Goal: Task Accomplishment & Management: Use online tool/utility

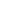
scroll to position [15008, 0]
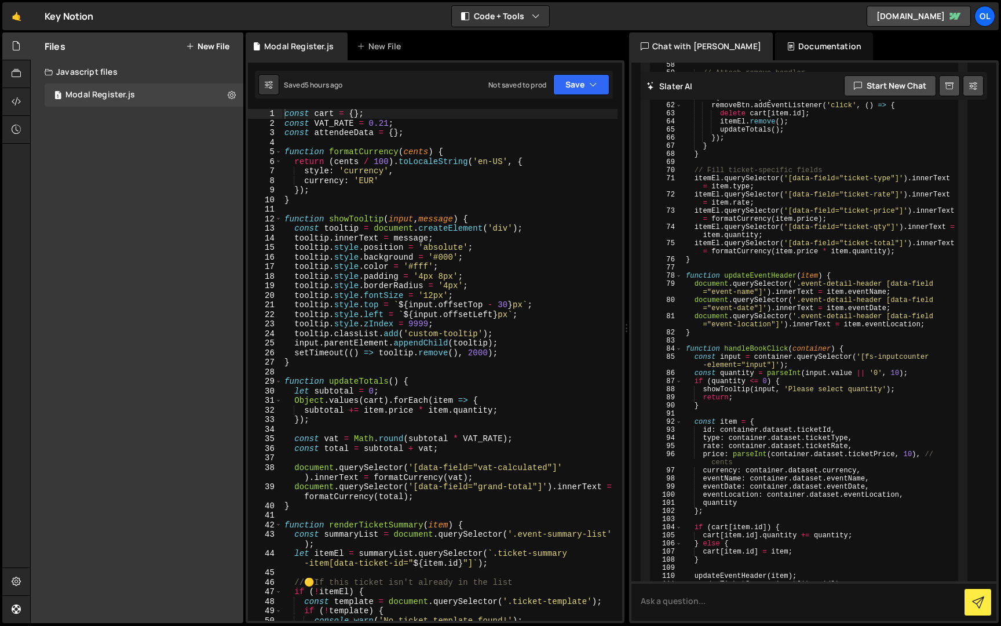
scroll to position [5127, 0]
click at [374, 228] on div "const cart = { } ; const VAT_RATE = 0.21 ; const attendeeData = { } ; function …" at bounding box center [449, 374] width 335 height 531
type textarea "}"
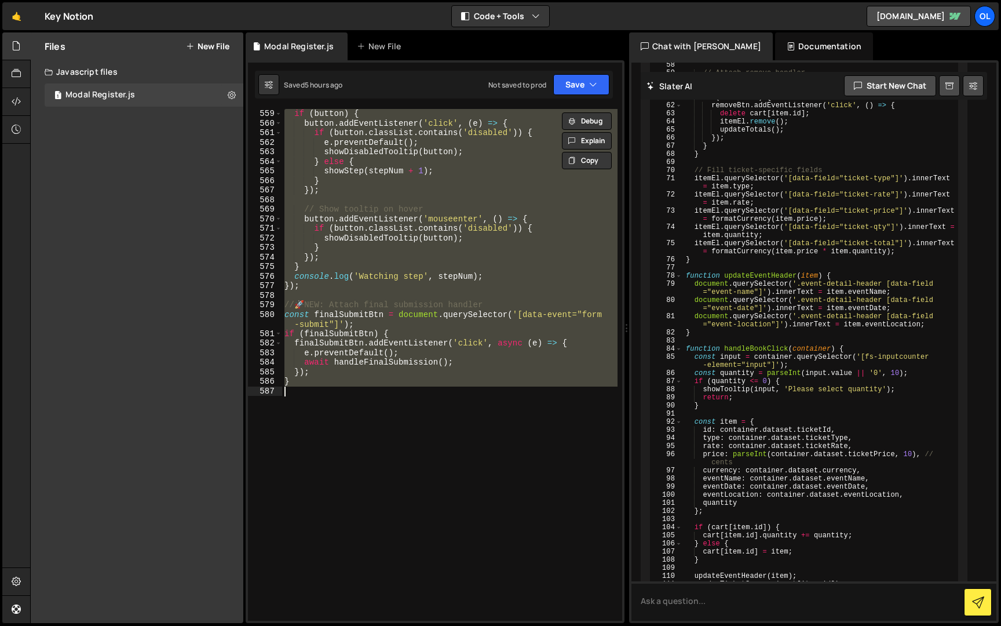
scroll to position [6117, 0]
click at [382, 400] on div "const button = step . querySelector ( ` [data-event="step- ${ stepNum } -button…" at bounding box center [449, 365] width 335 height 512
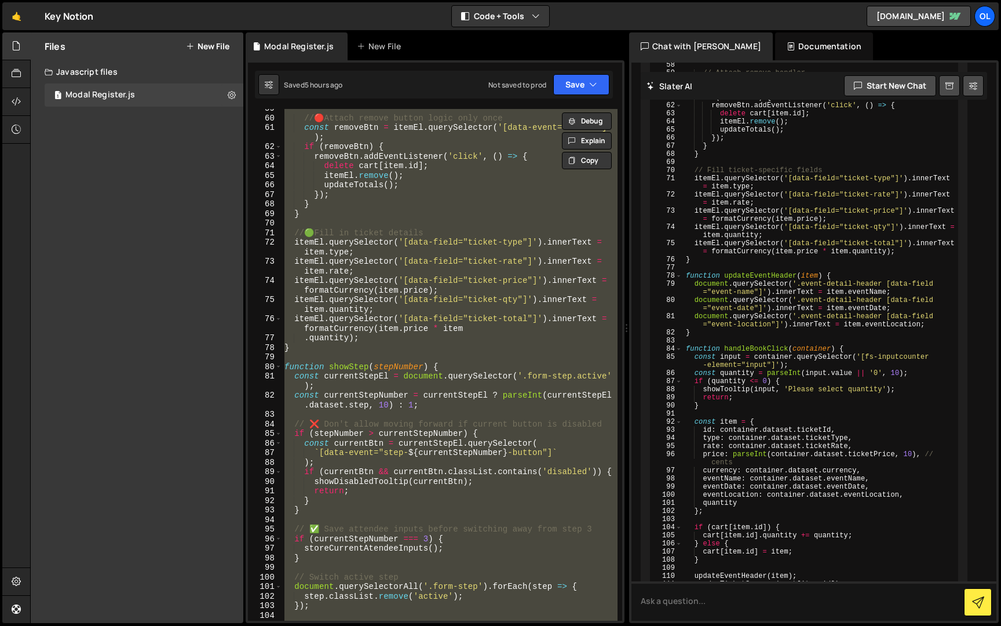
scroll to position [0, 0]
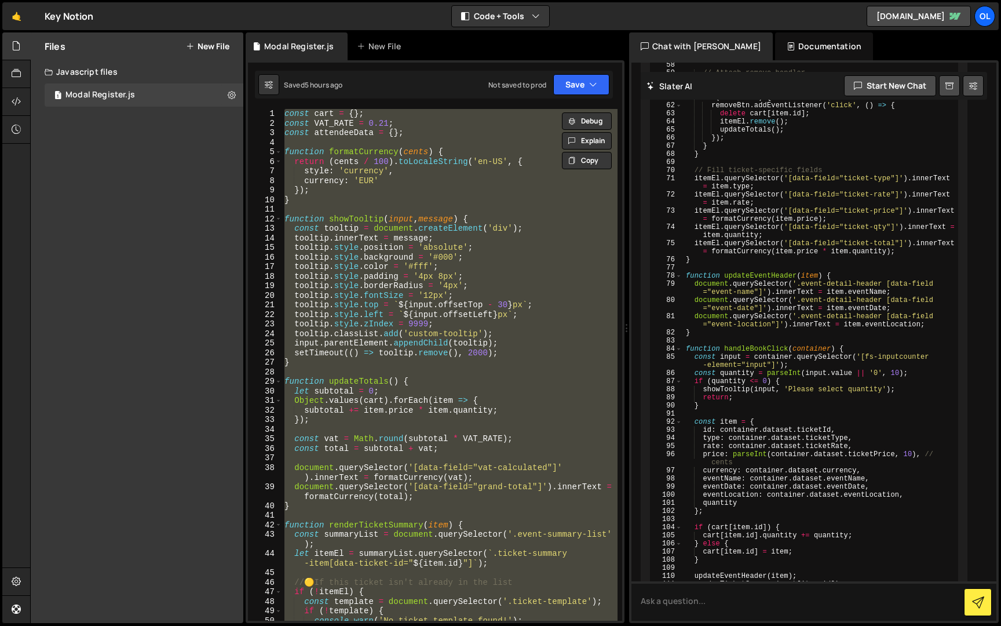
click at [429, 352] on div "const cart = { } ; const VAT_RATE = 0.21 ; const attendeeData = { } ; function …" at bounding box center [449, 365] width 335 height 512
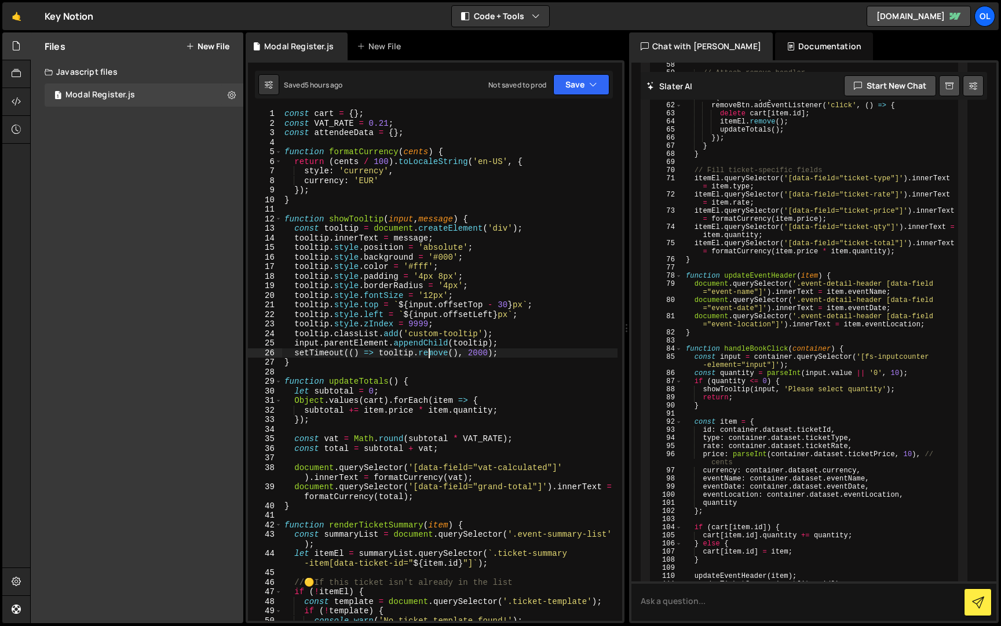
type textarea "}"
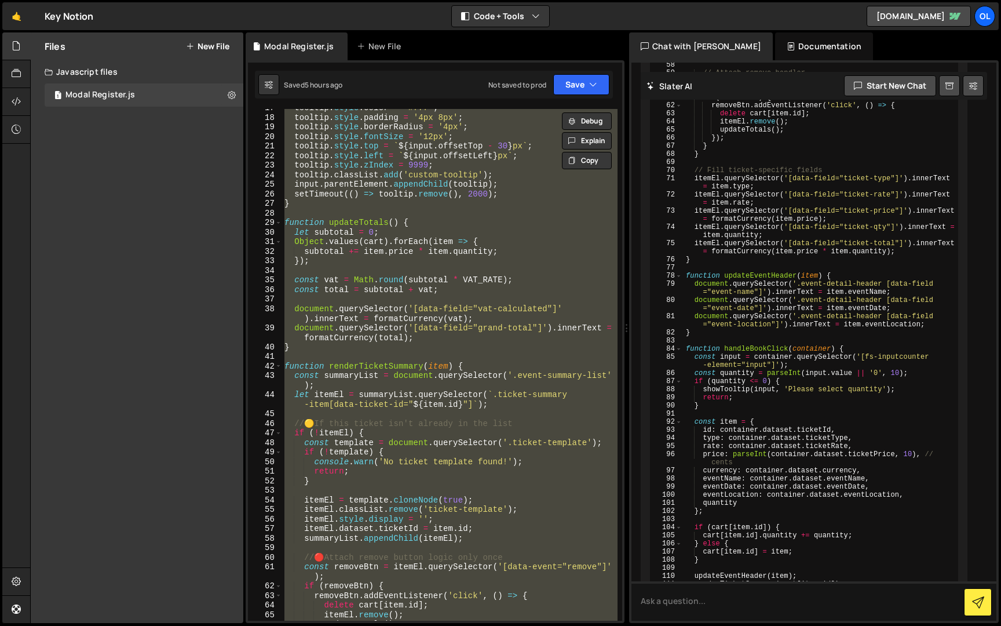
click at [433, 300] on div "tooltip . style . color = '#fff' ; tooltip . style . padding = '4px 8px' ; tool…" at bounding box center [449, 365] width 335 height 512
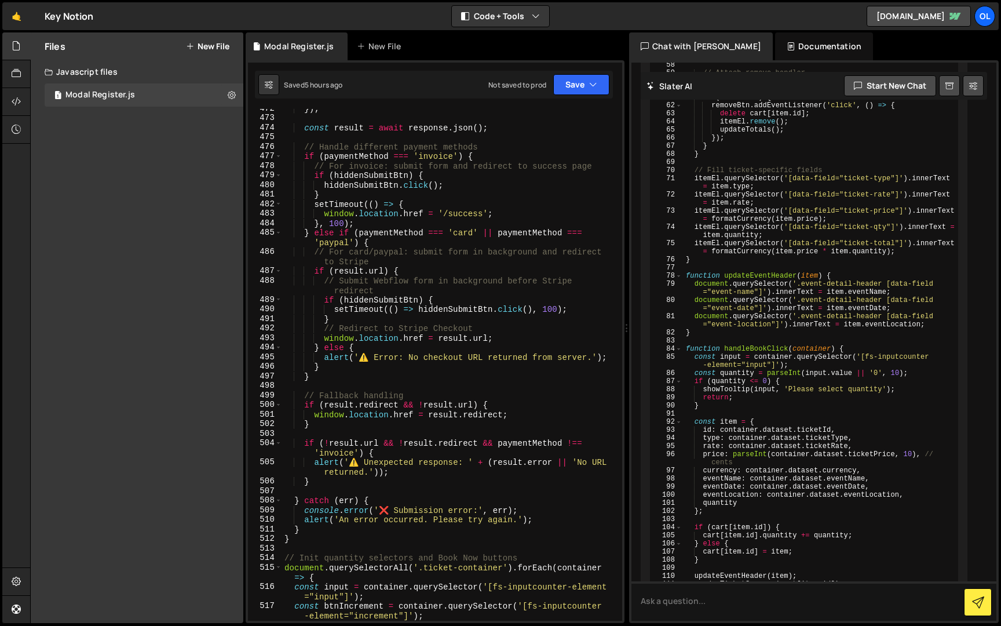
scroll to position [5111, 0]
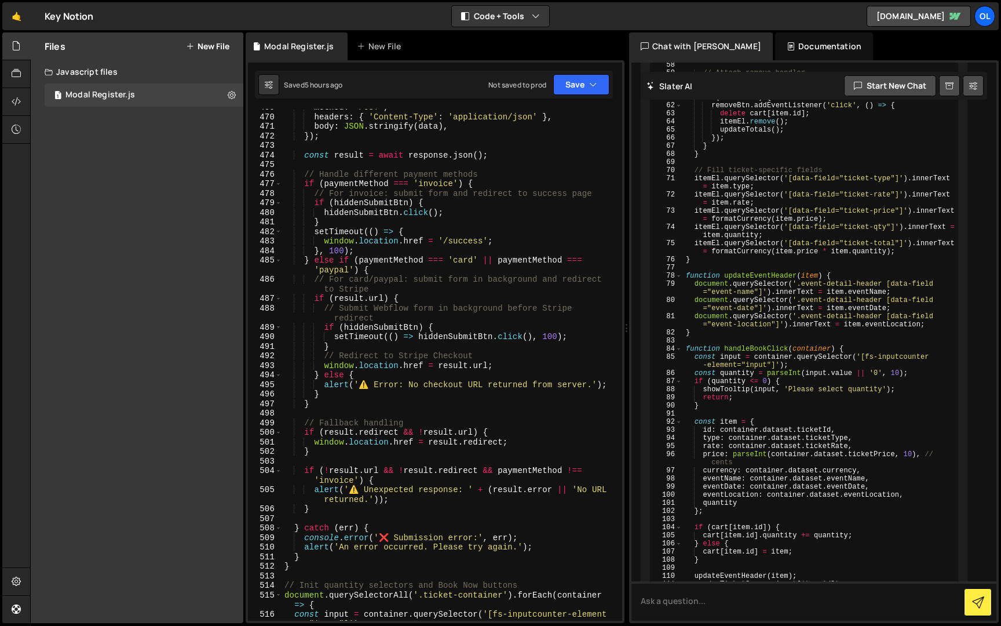
click at [417, 380] on div "method : 'POST' , headers : { 'Content-Type' : 'application/json' } , body : JS…" at bounding box center [449, 373] width 335 height 541
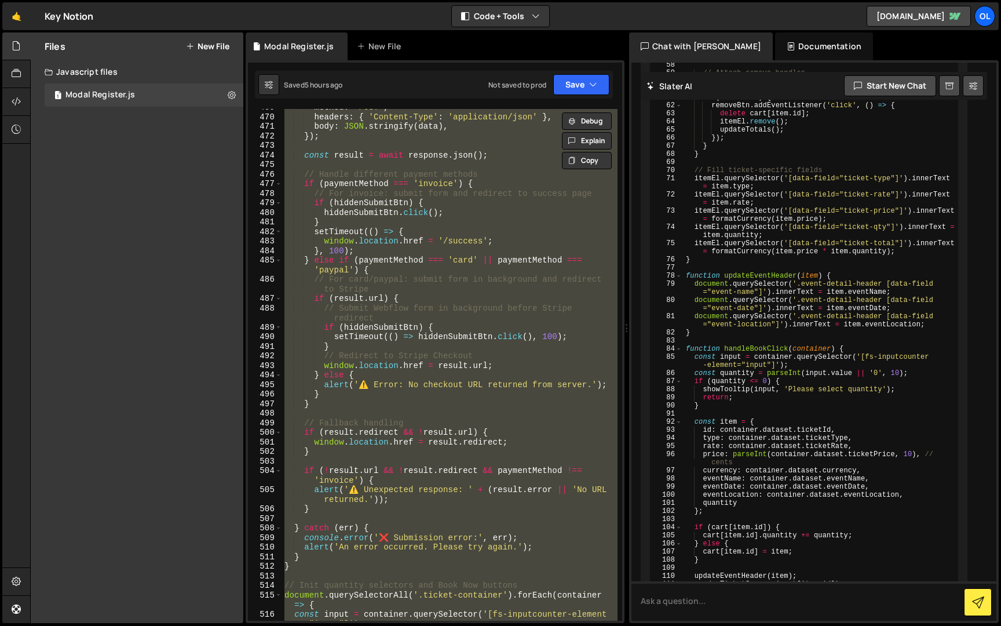
paste textarea
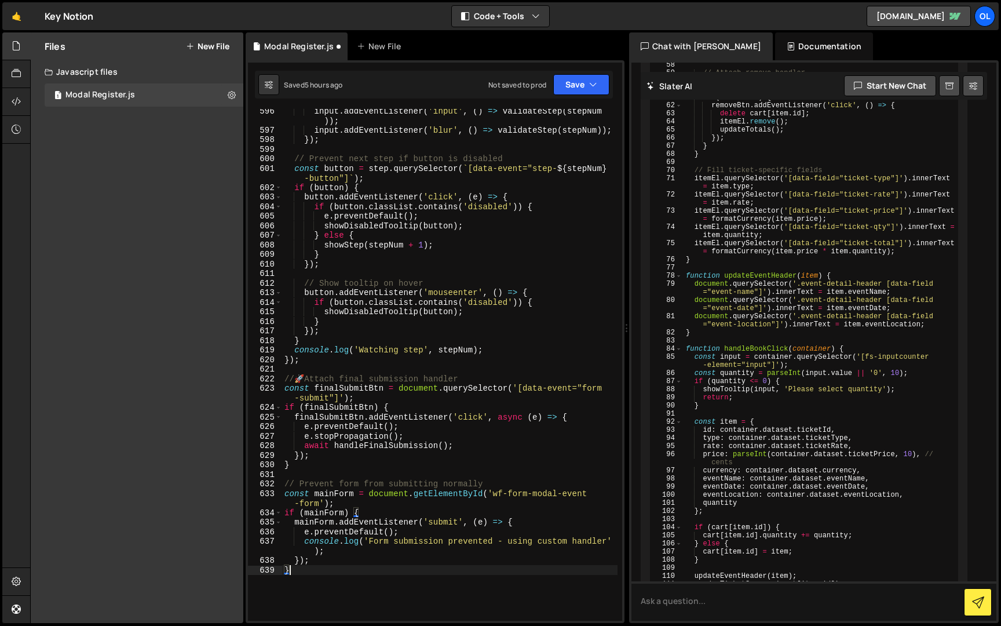
scroll to position [6521, 0]
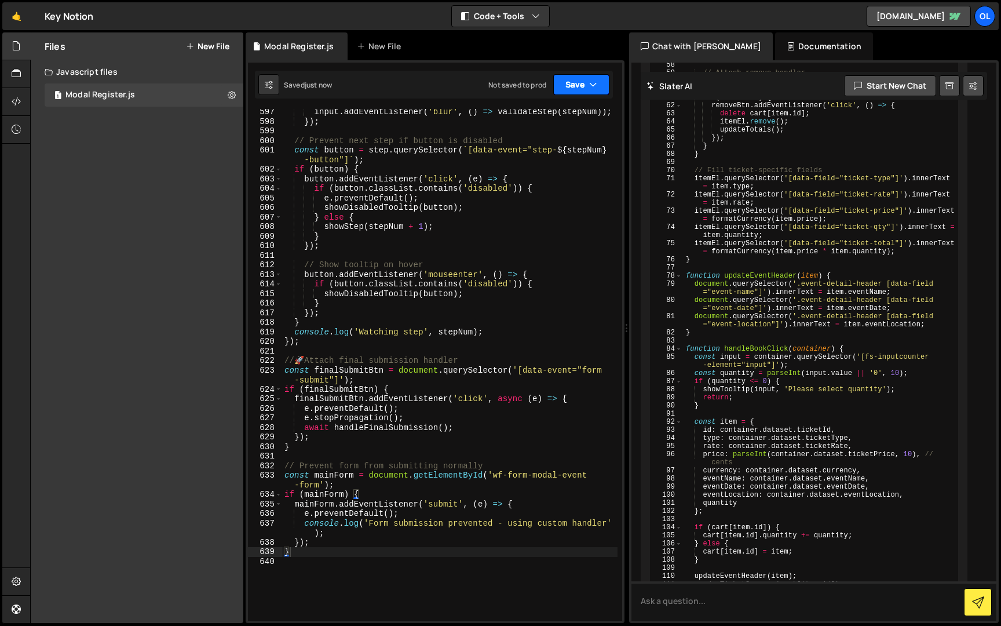
click at [572, 74] on button "Save" at bounding box center [581, 84] width 56 height 21
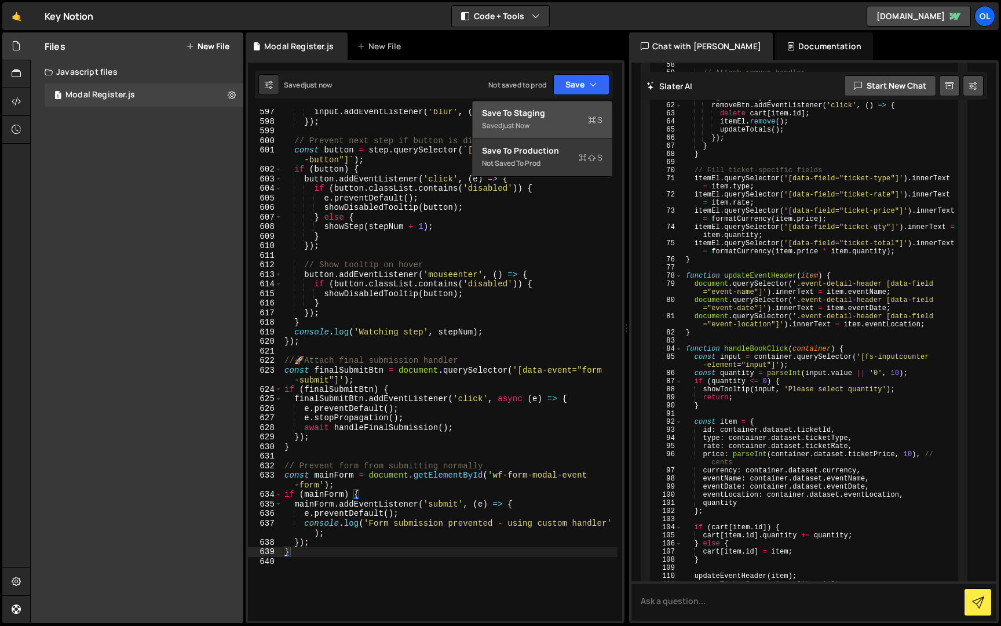
click at [565, 119] on div "Saved just now" at bounding box center [542, 126] width 121 height 14
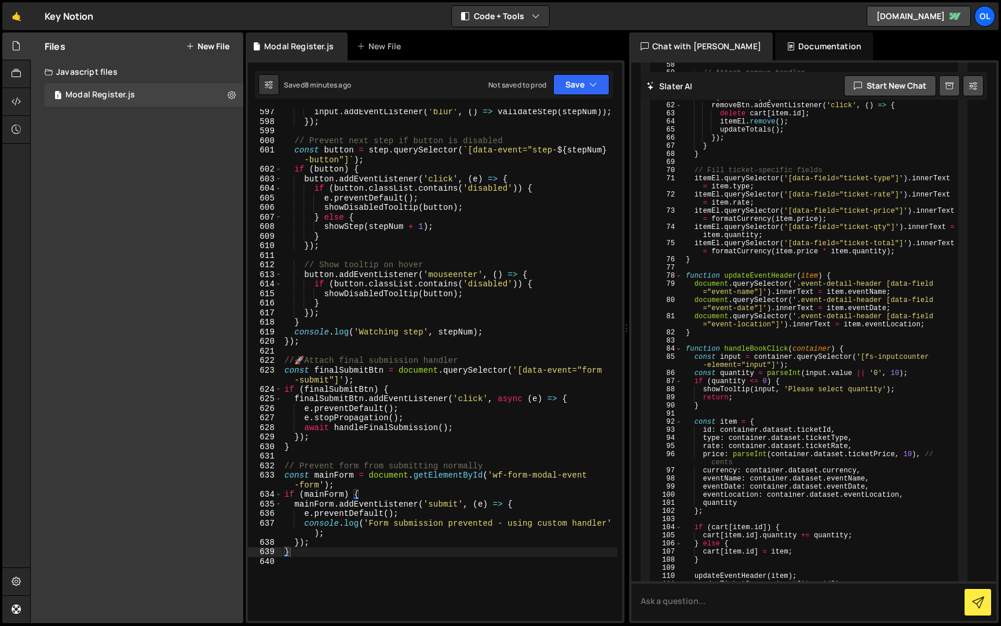
click at [432, 292] on div "input . addEventListener ( 'blur' , ( ) => validateStep ( stepNum )) ; }) ; // …" at bounding box center [449, 372] width 335 height 531
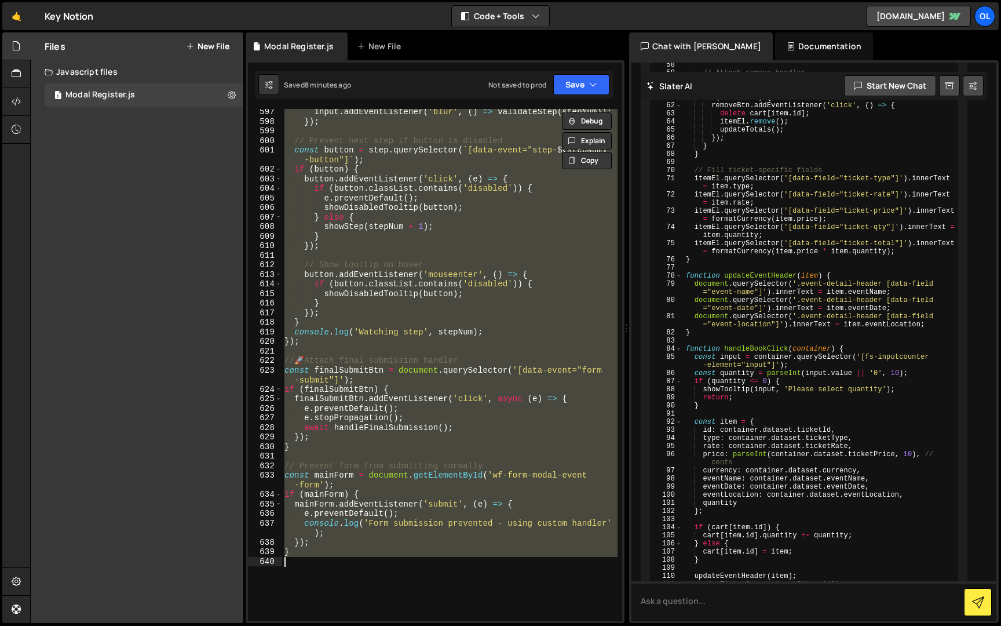
paste textarea
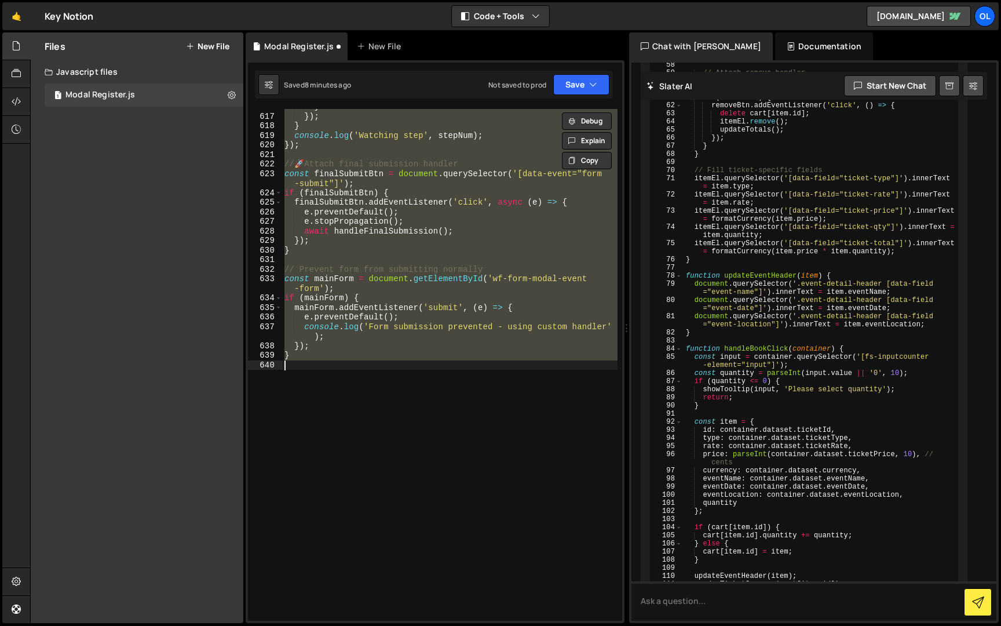
paste textarea
type textarea "}"
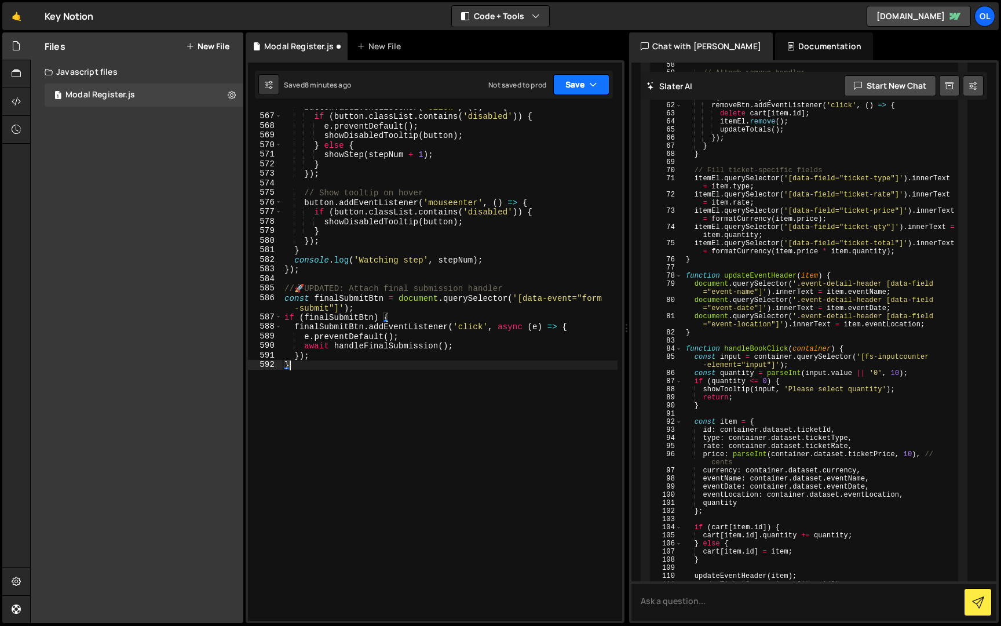
click at [587, 87] on button "Save" at bounding box center [581, 84] width 56 height 21
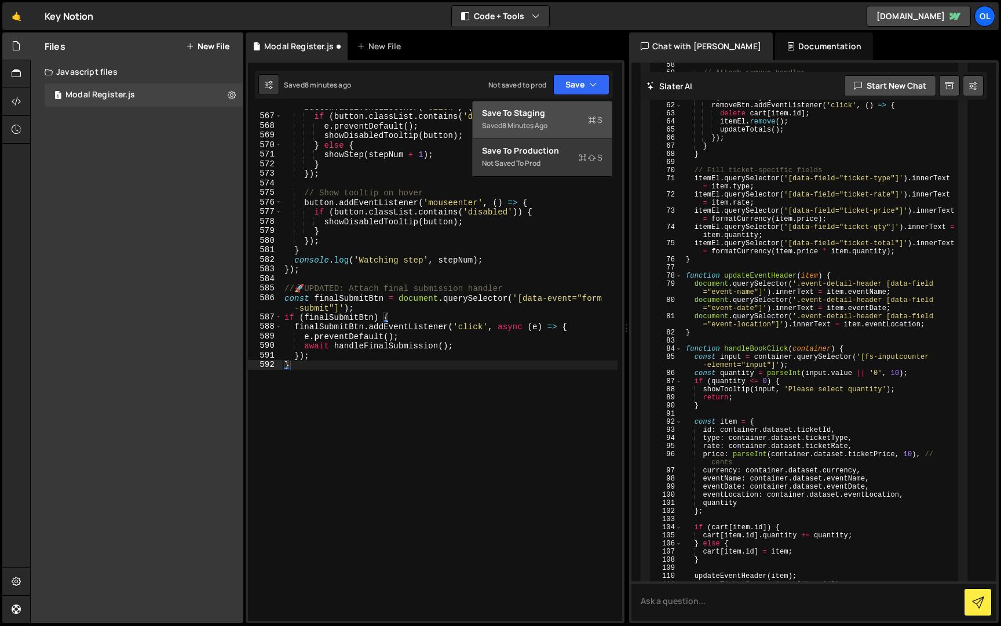
click at [574, 103] on button "Save to Staging S Saved 8 minutes ago" at bounding box center [542, 120] width 139 height 38
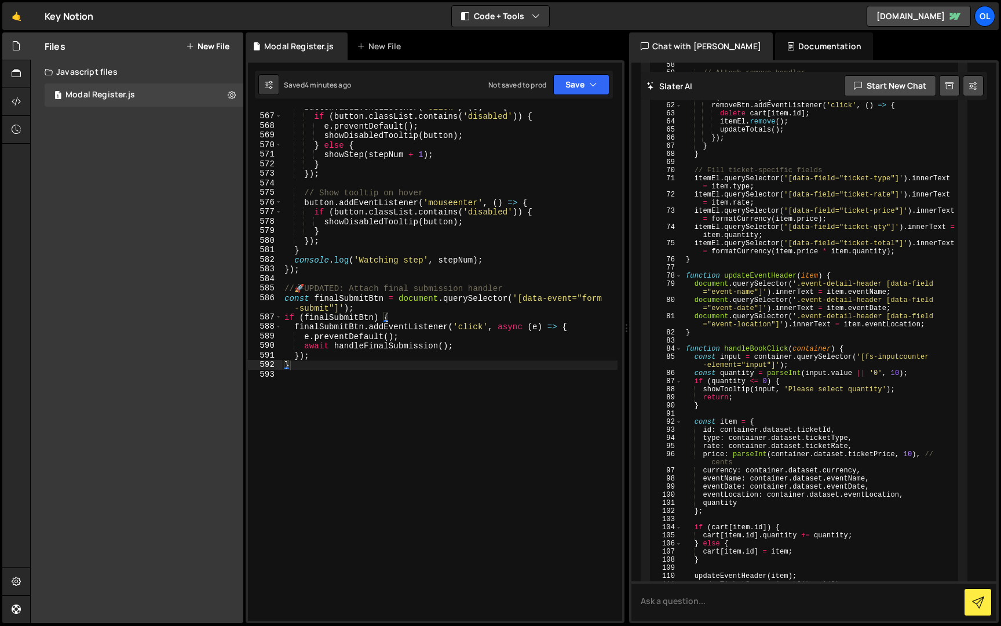
click at [384, 274] on div "button . addEventListener ( 'click' , ( e ) => { if ( button . classList . cont…" at bounding box center [449, 367] width 335 height 531
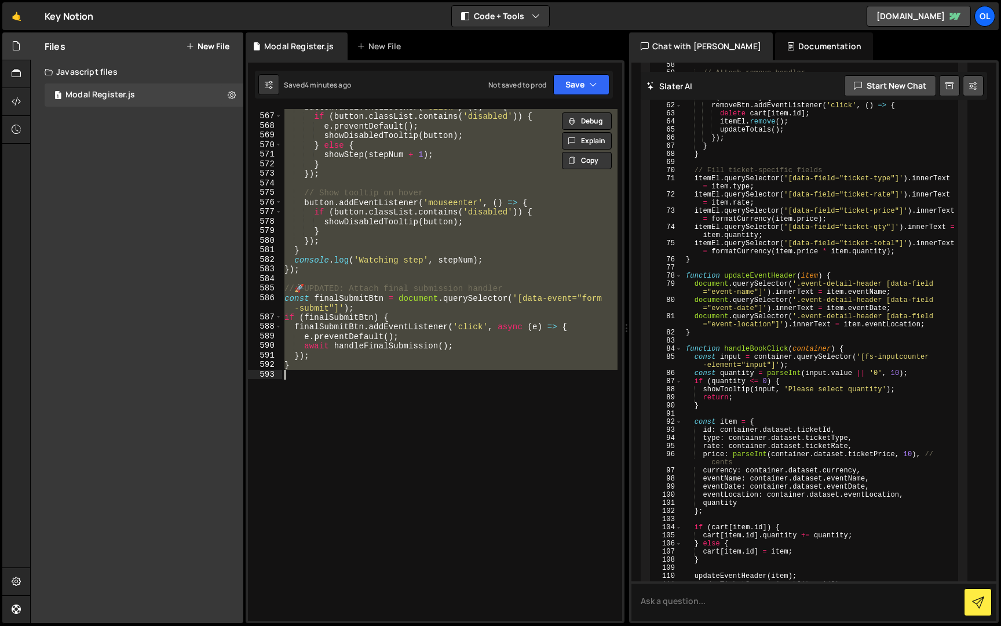
paste textarea "init();"
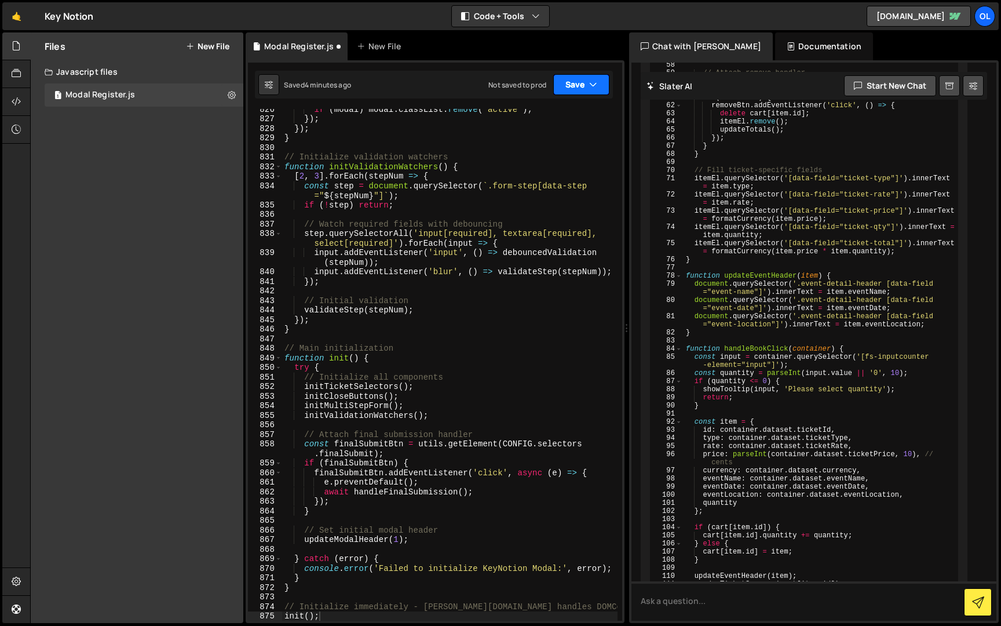
click at [565, 92] on button "Save" at bounding box center [581, 84] width 56 height 21
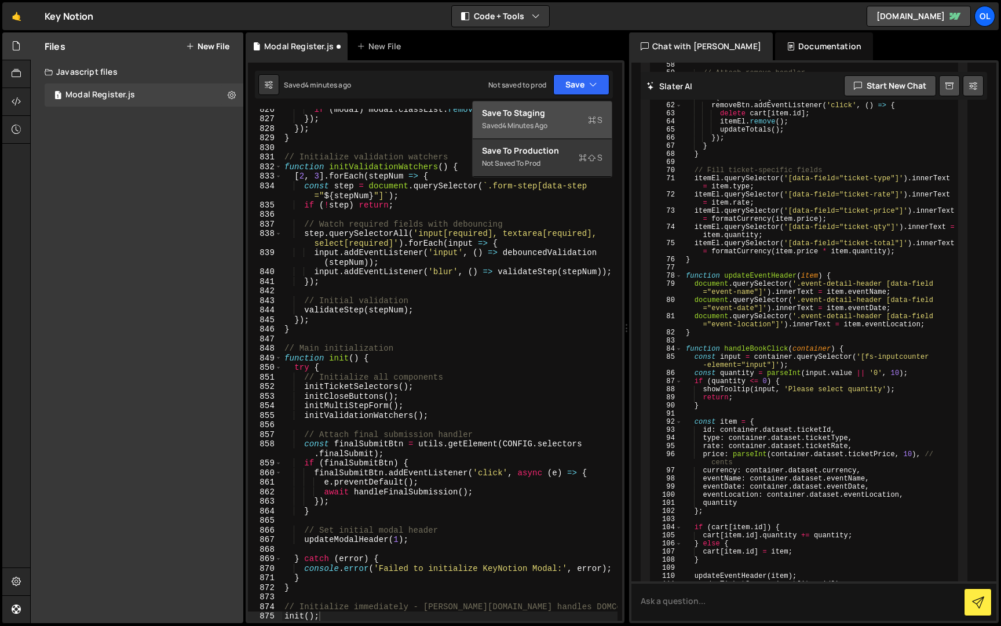
click at [554, 112] on div "Save to Staging S" at bounding box center [542, 113] width 121 height 12
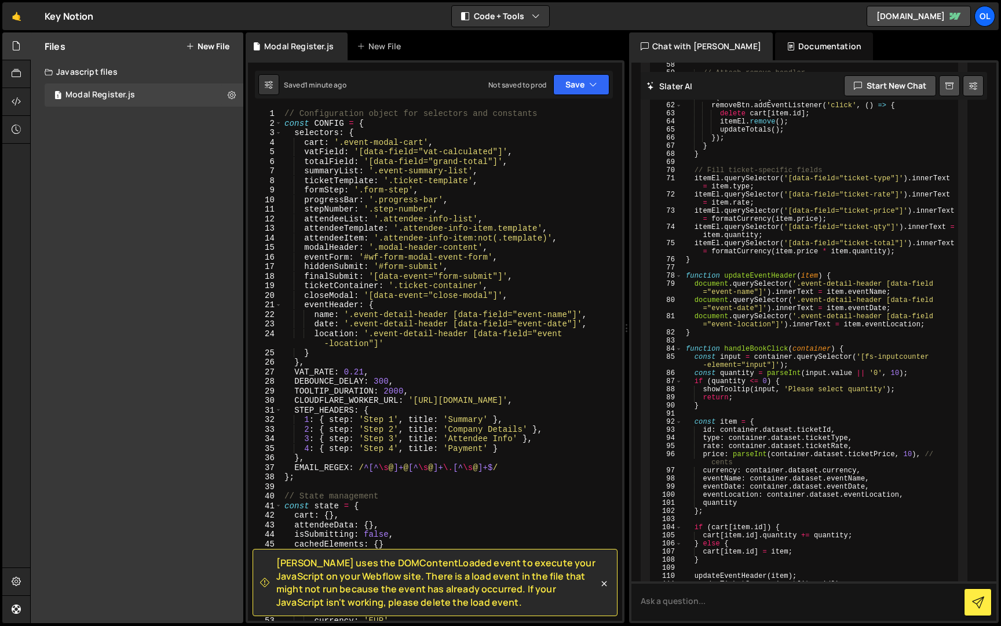
scroll to position [0, 0]
click at [346, 301] on div "// Configuration object for selectors and constants const CONFIG = { selectors …" at bounding box center [449, 374] width 335 height 531
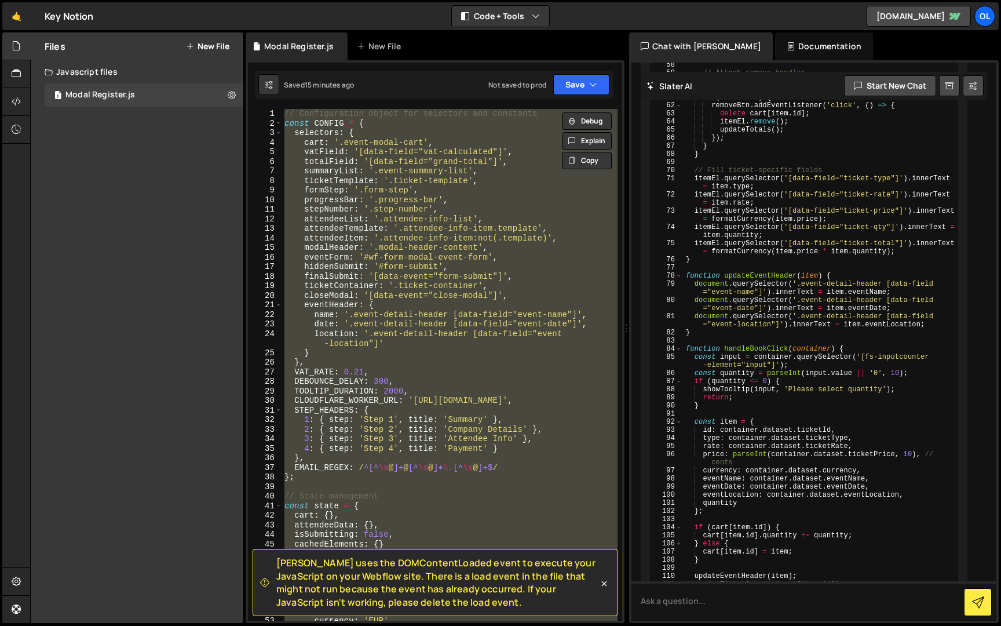
paste textarea
type textarea "init();"
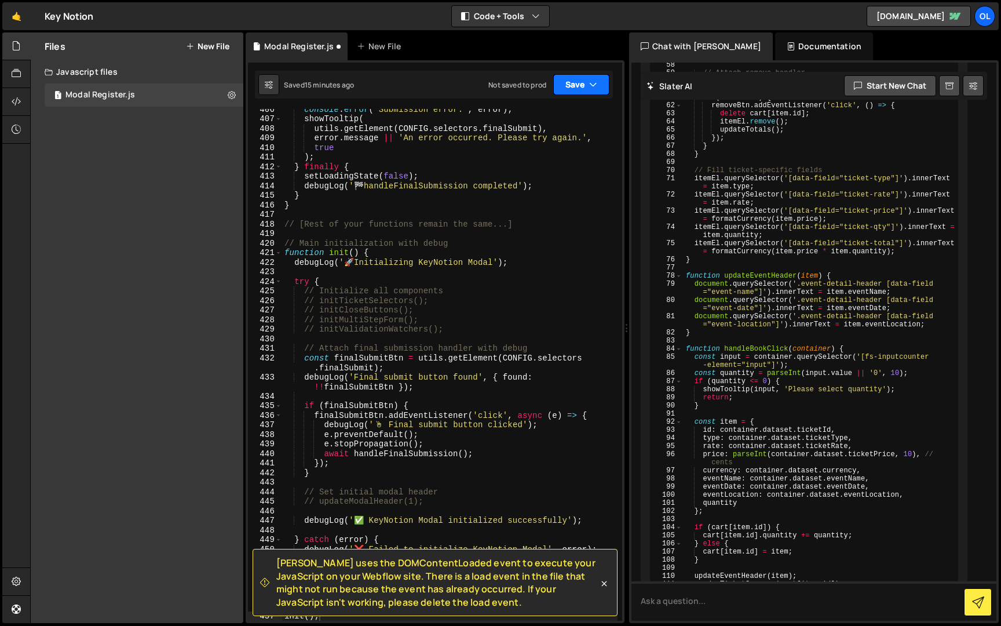
click at [566, 86] on button "Save" at bounding box center [581, 84] width 56 height 21
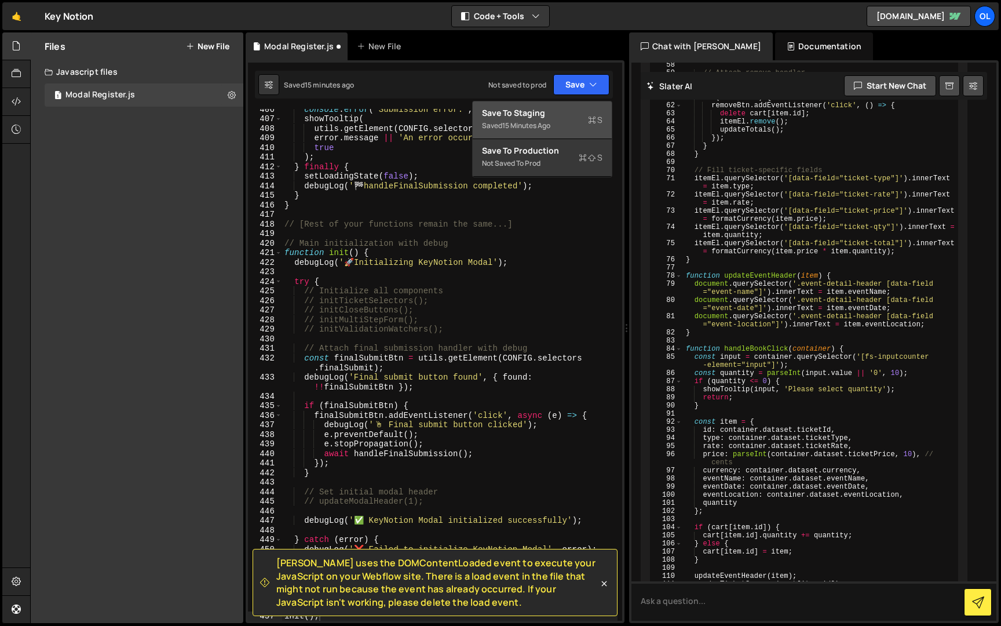
click at [547, 125] on div "15 minutes ago" at bounding box center [526, 126] width 48 height 10
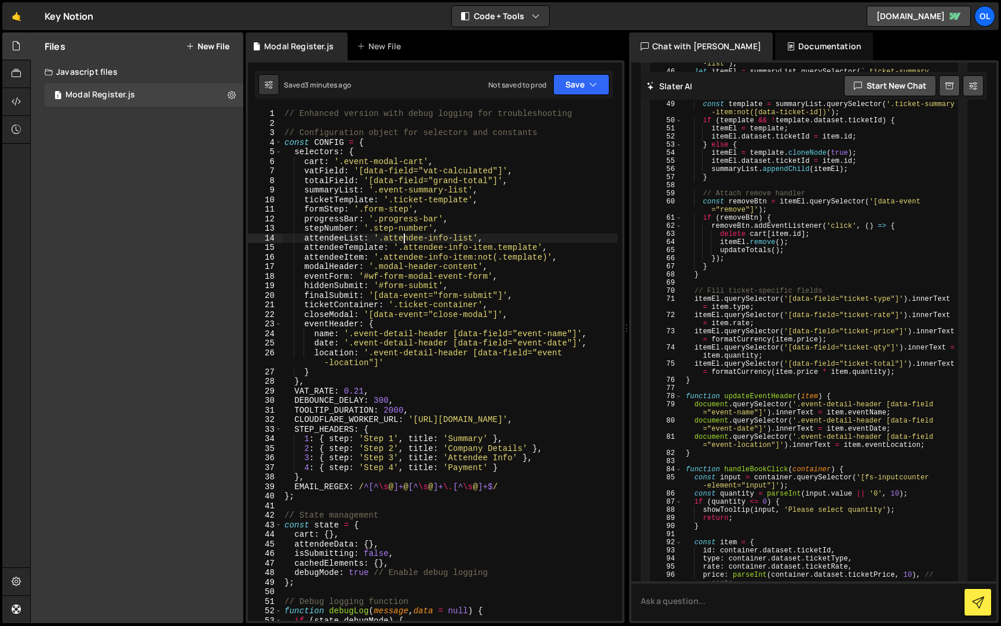
scroll to position [5127, 0]
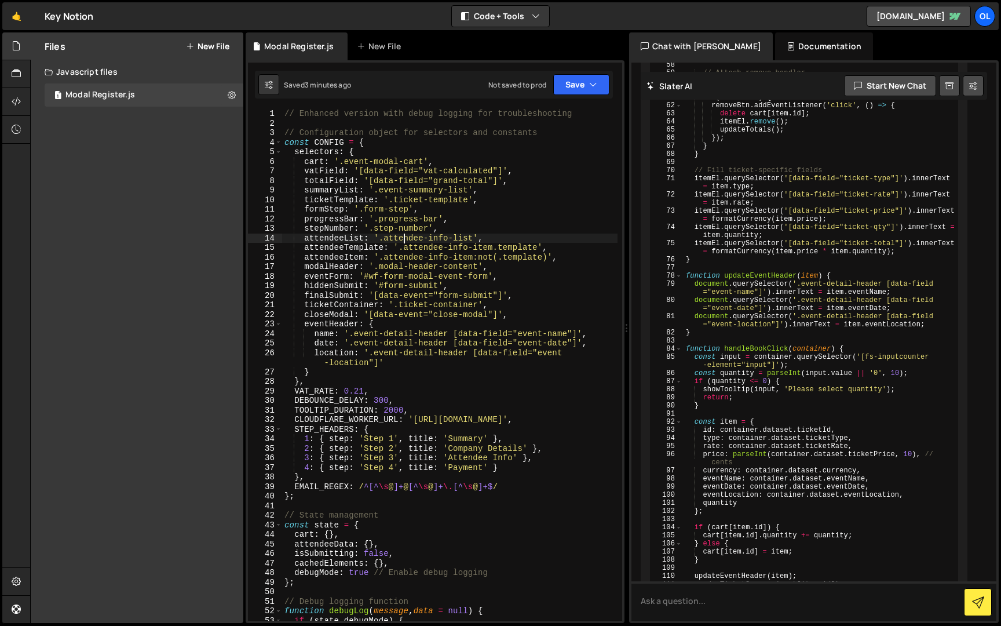
click at [402, 236] on div "// Enhanced version with debug logging for troubleshooting // Configuration obj…" at bounding box center [449, 374] width 335 height 531
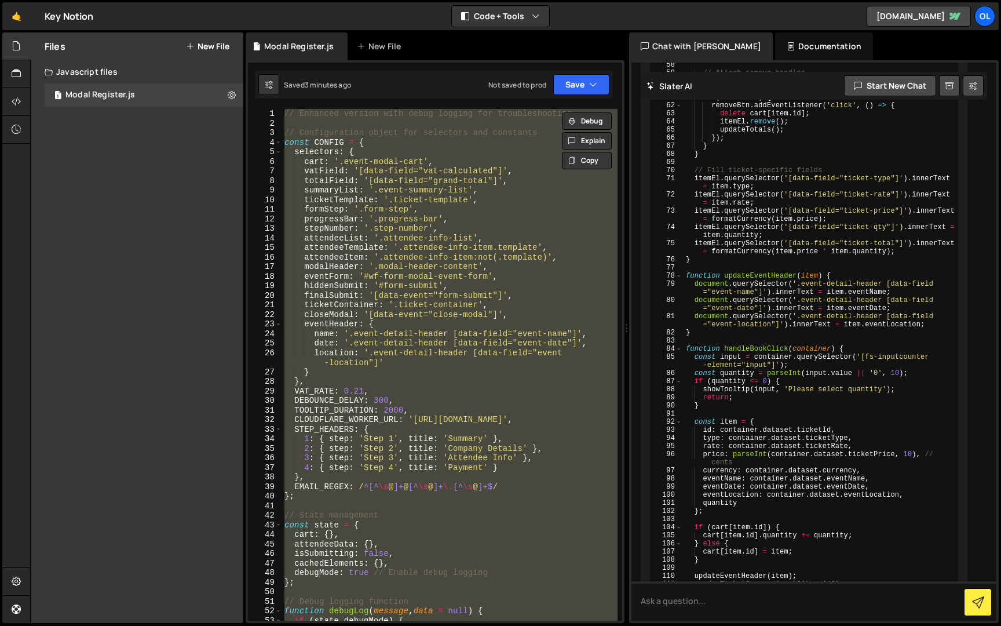
paste textarea
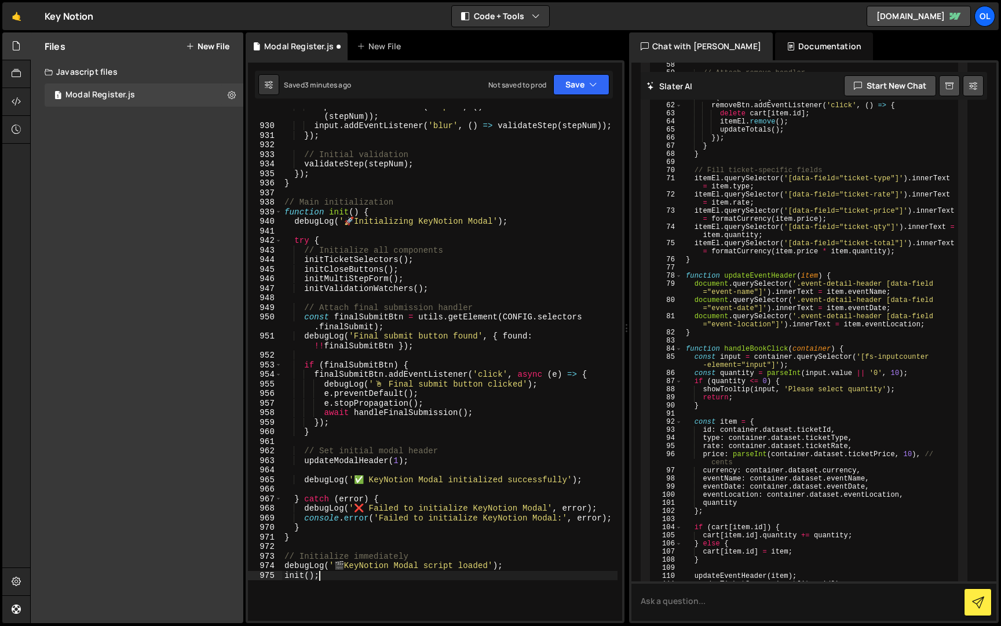
scroll to position [10006, 0]
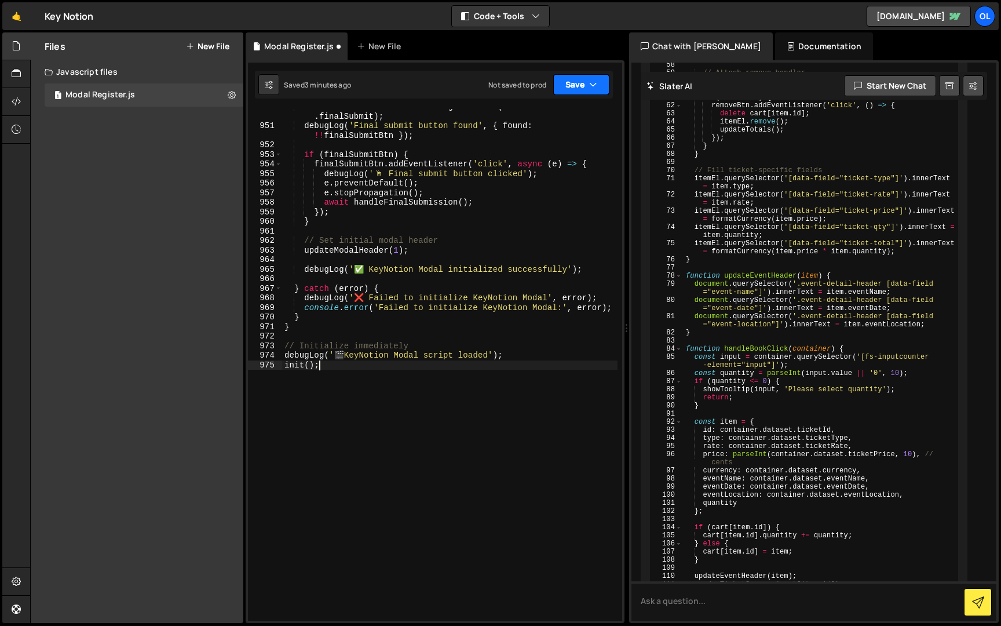
click at [570, 81] on button "Save" at bounding box center [581, 84] width 56 height 21
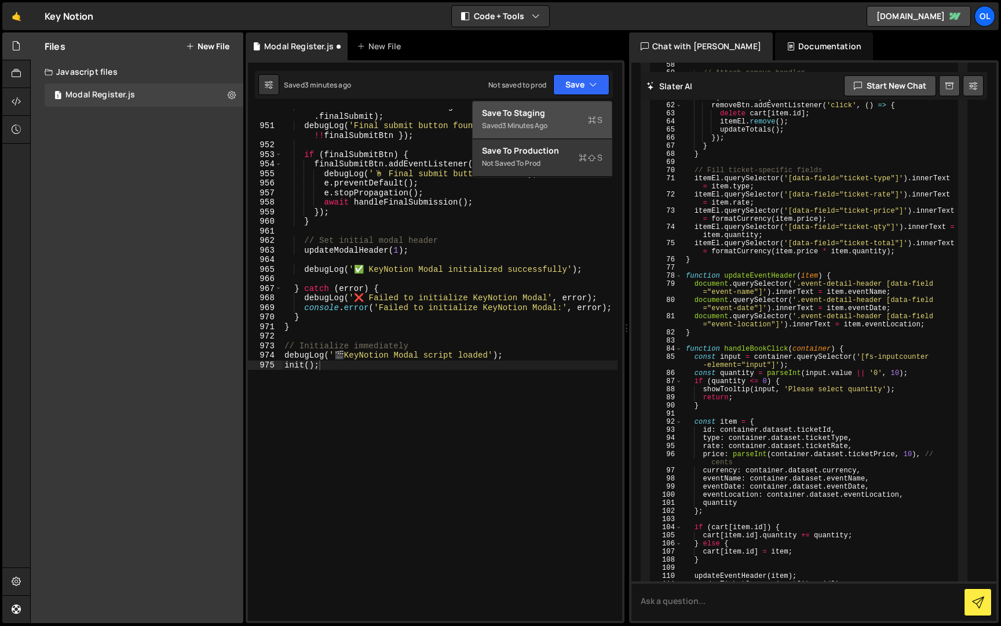
click at [554, 116] on div "Save to Staging S" at bounding box center [542, 113] width 121 height 12
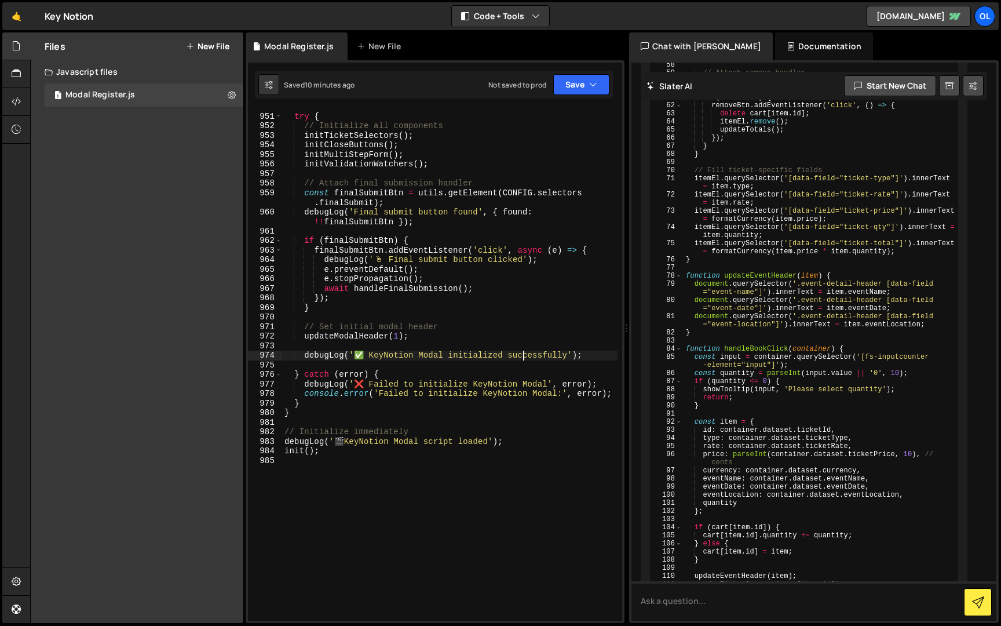
click at [525, 353] on div "try { // Initialize all components initTicketSelectors ( ) ; initCloseButtons (…" at bounding box center [449, 367] width 335 height 531
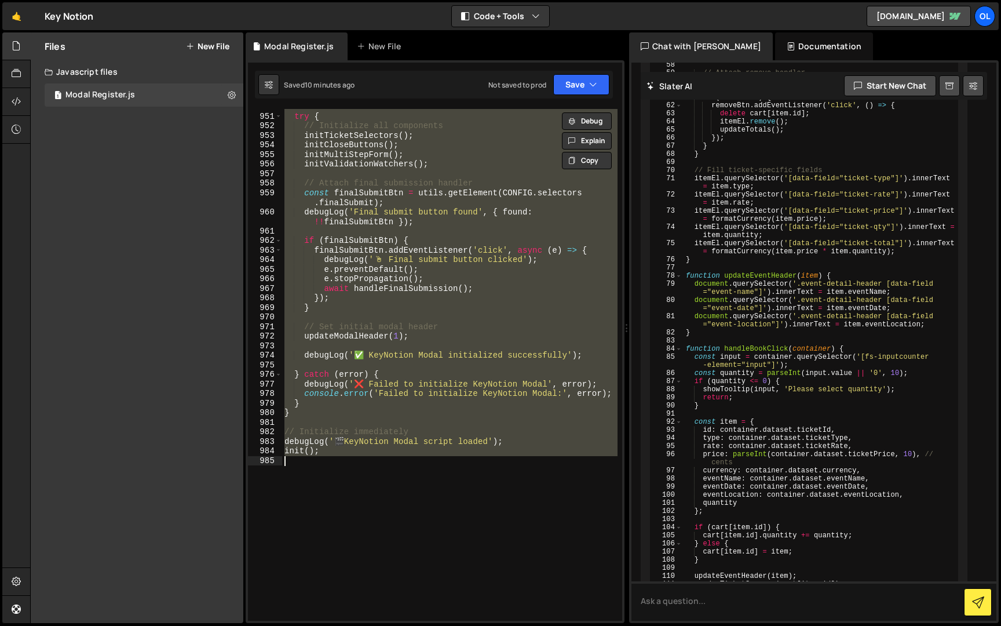
paste textarea
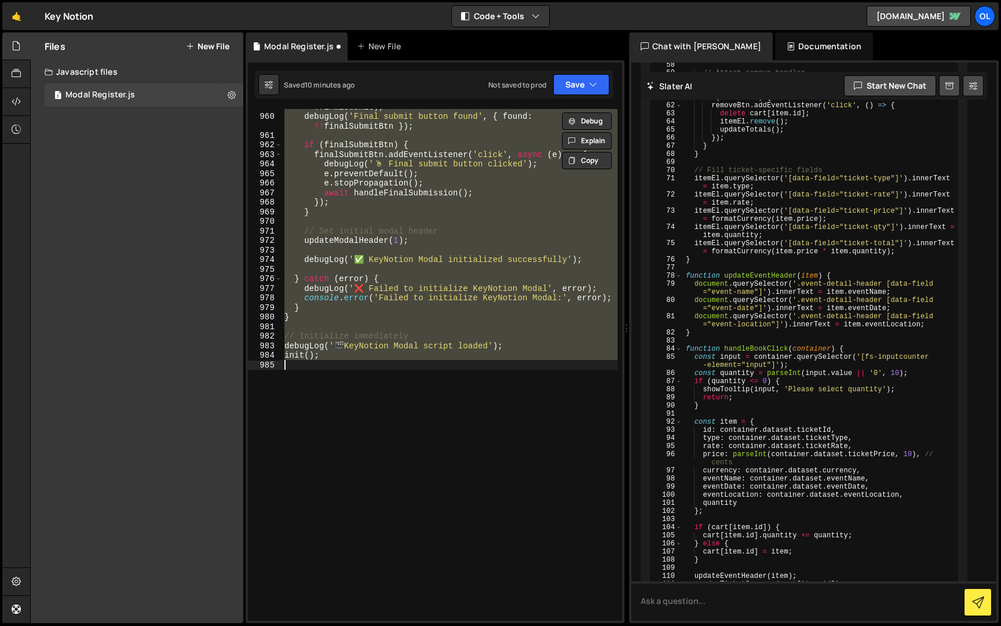
scroll to position [10101, 0]
paste textarea
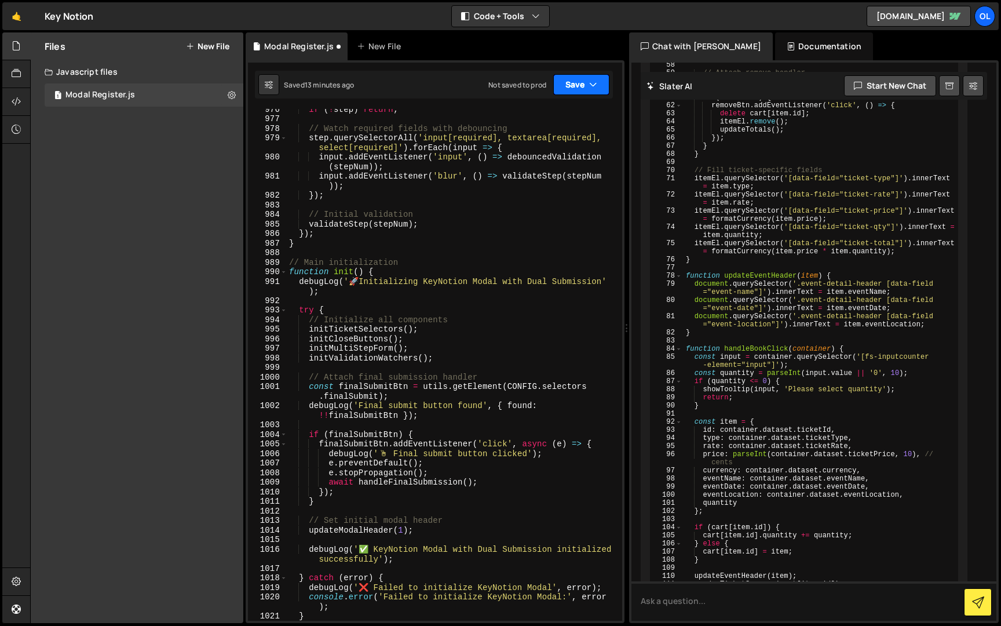
click at [590, 85] on icon "button" at bounding box center [593, 85] width 8 height 12
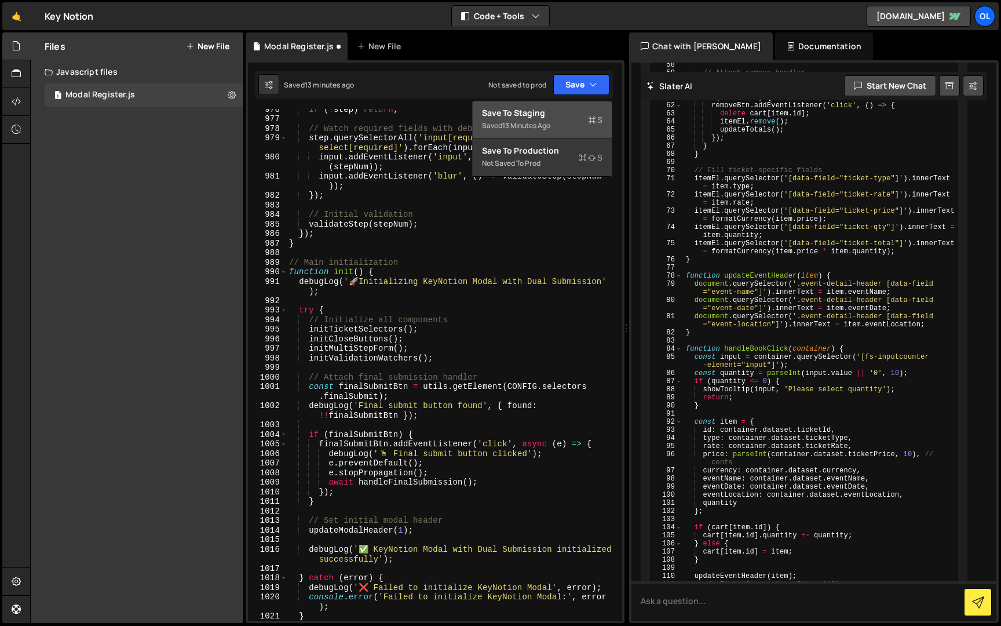
click at [536, 124] on div "13 minutes ago" at bounding box center [526, 126] width 48 height 10
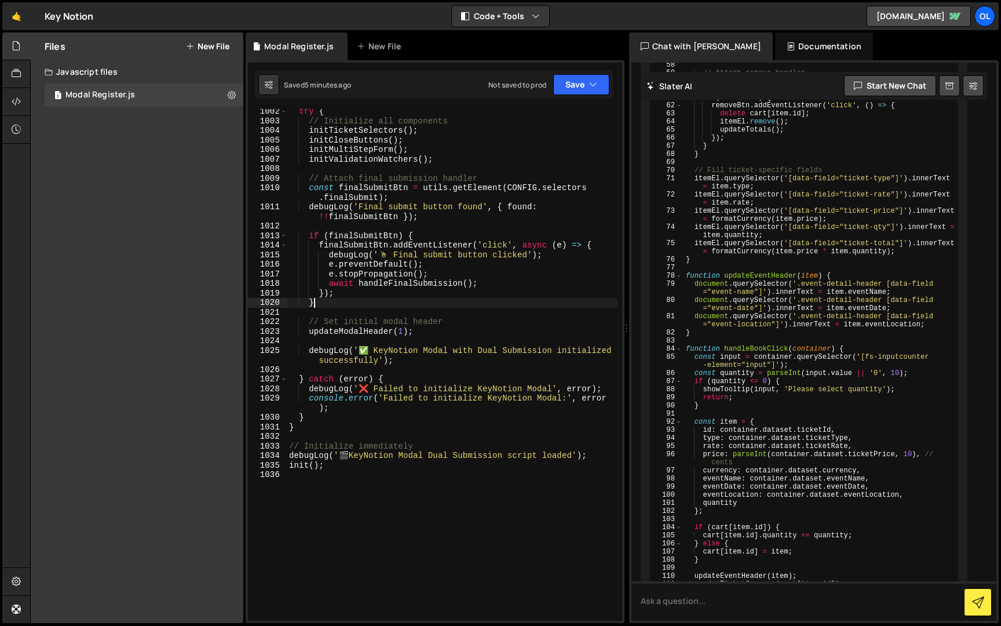
click at [441, 302] on div "try { // Initialize all components initTicketSelectors ( ) ; initCloseButtons (…" at bounding box center [452, 372] width 331 height 531
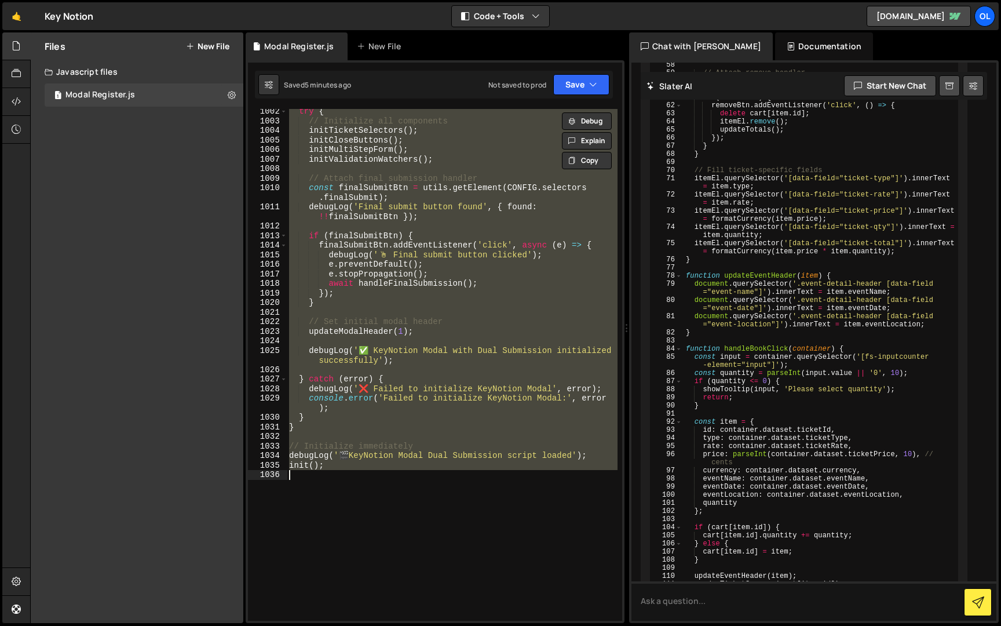
paste textarea
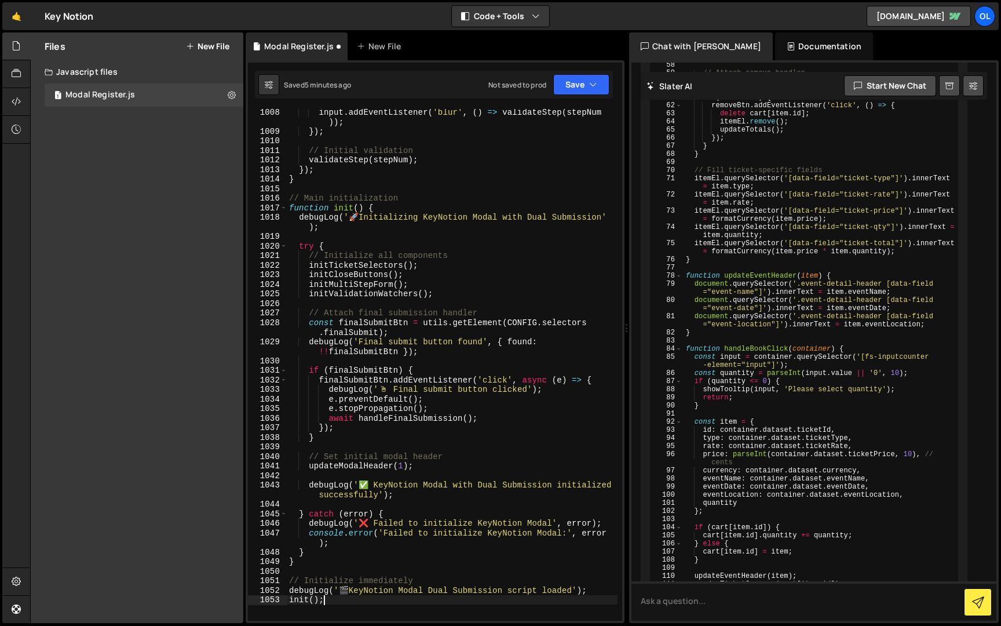
scroll to position [10613, 0]
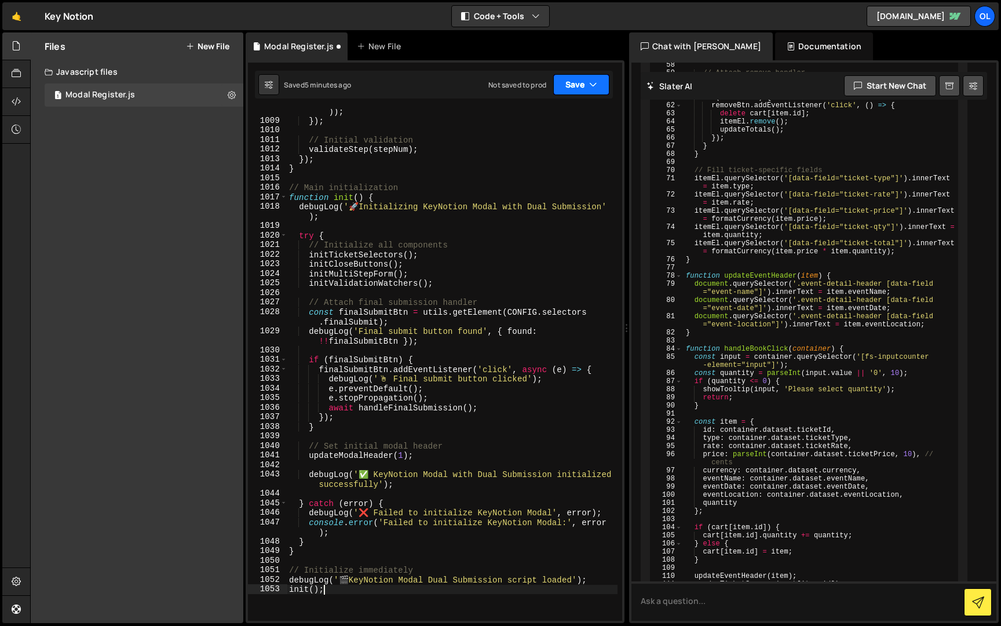
click at [571, 89] on button "Save" at bounding box center [581, 84] width 56 height 21
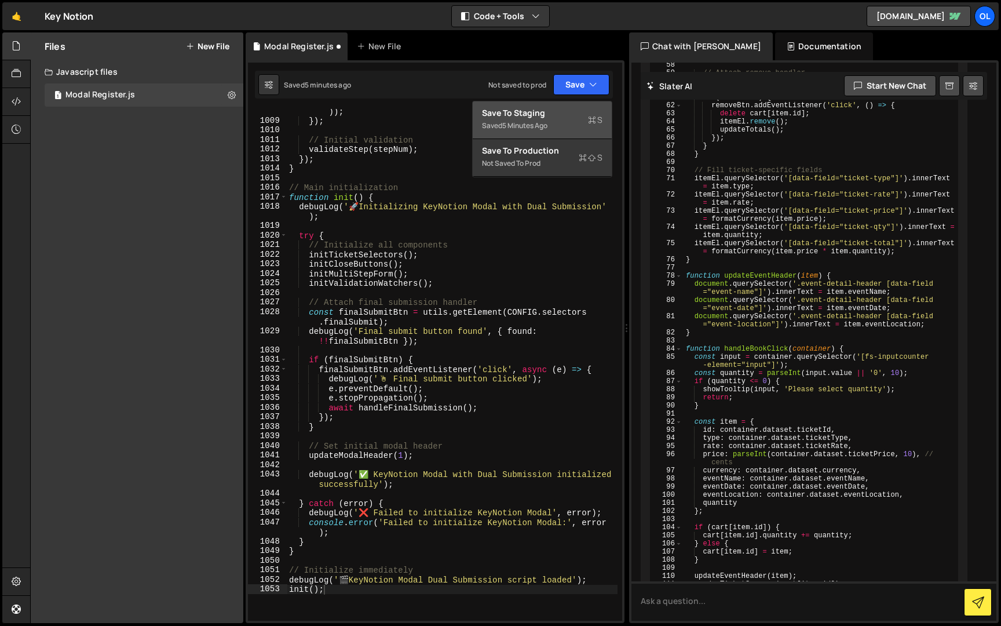
click at [560, 116] on div "Save to Staging S" at bounding box center [542, 113] width 121 height 12
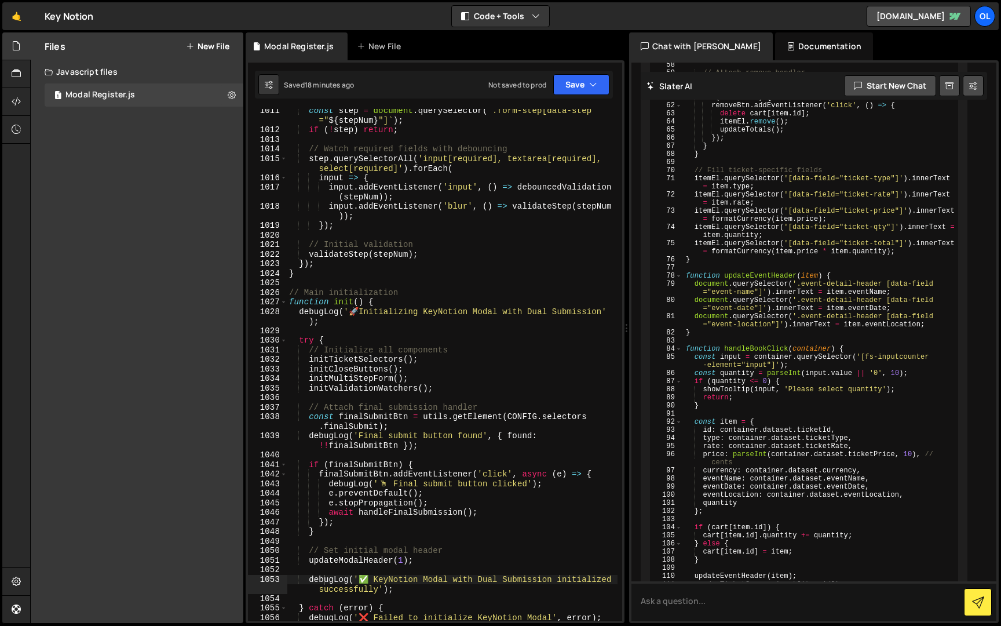
click at [347, 255] on div "const step = document . querySelector ( ` .form-step[data-step =" ${ stepNum } …" at bounding box center [452, 381] width 331 height 550
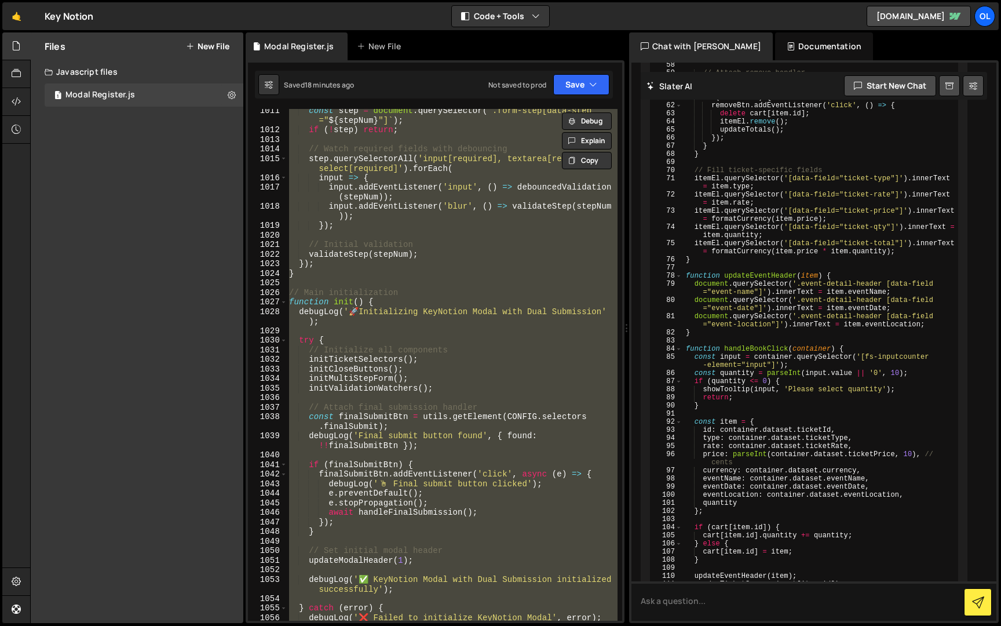
paste textarea
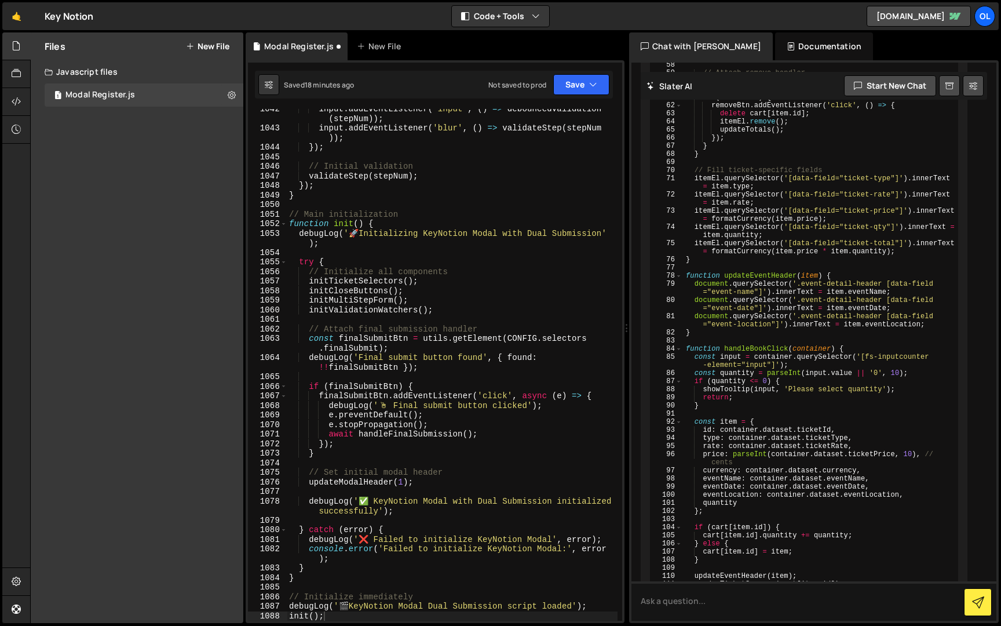
click at [578, 97] on div "Saved 18 minutes ago Not saved to prod Upgrade to Edit Save Save to Staging S S…" at bounding box center [434, 85] width 358 height 28
click at [579, 92] on button "Save" at bounding box center [581, 84] width 56 height 21
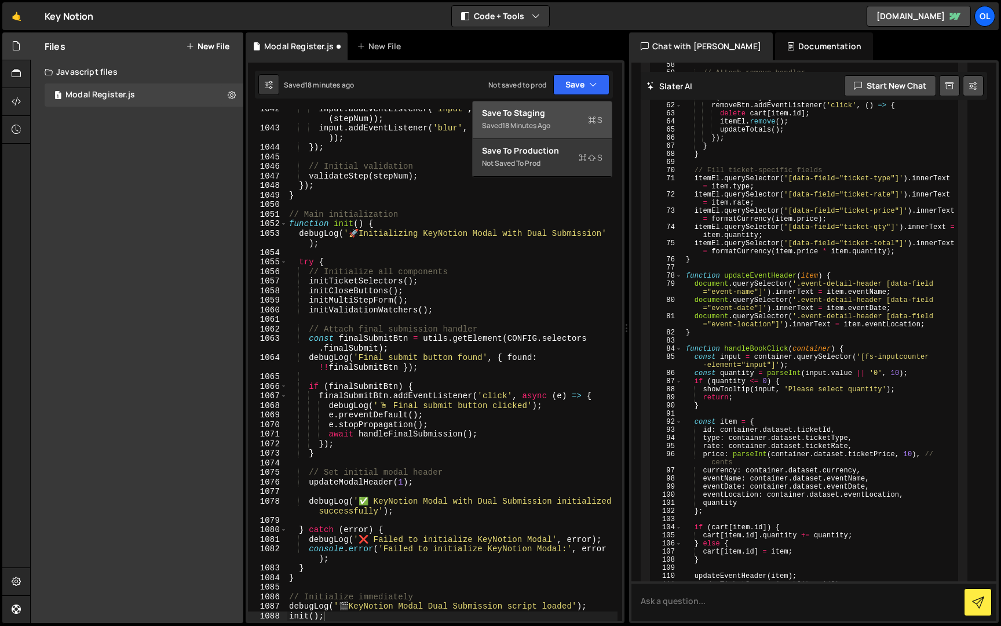
click at [569, 112] on div "Save to Staging S" at bounding box center [542, 113] width 121 height 12
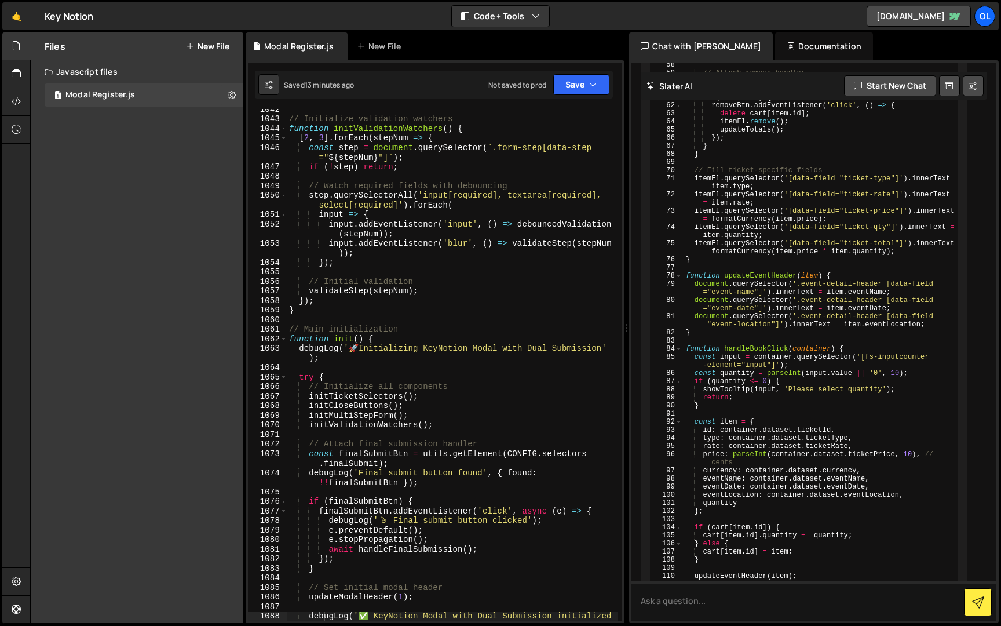
click at [412, 339] on div "// Initialize validation watchers function initValidationWatchers ( ) { [ 2 , 3…" at bounding box center [452, 374] width 331 height 541
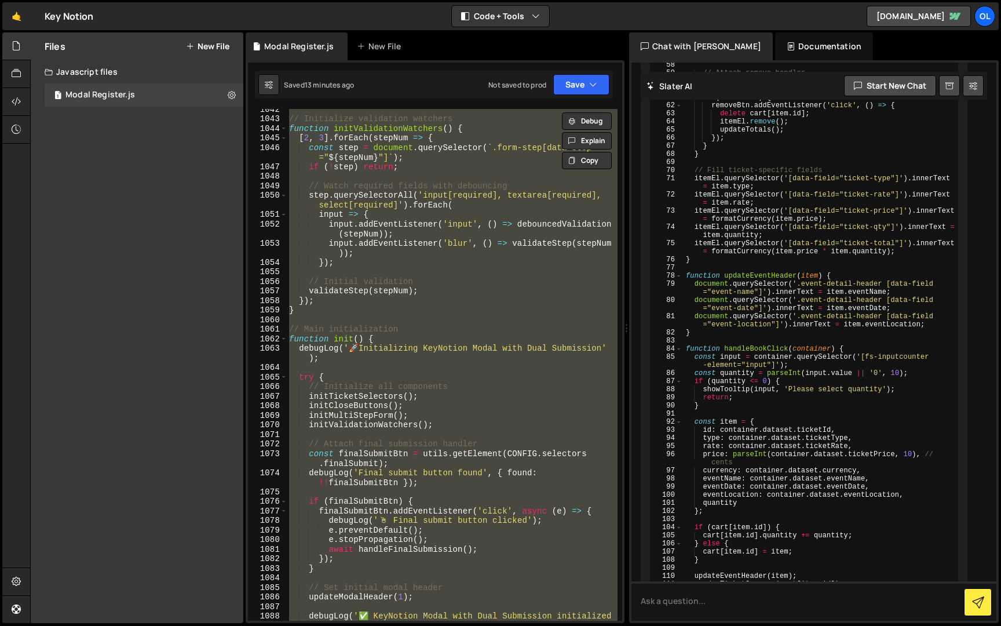
paste textarea
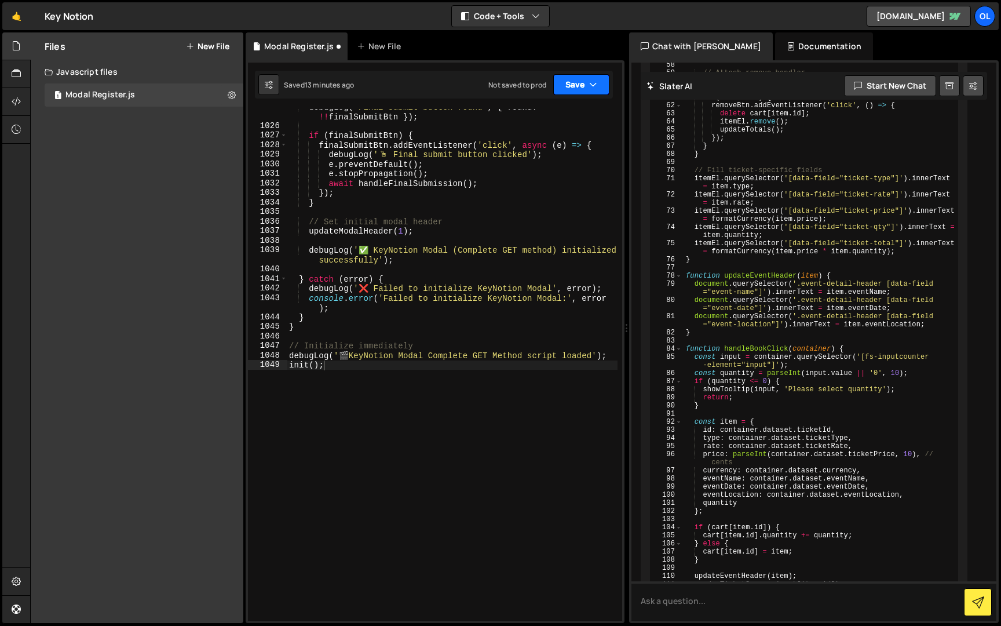
click at [589, 92] on button "Save" at bounding box center [581, 84] width 56 height 21
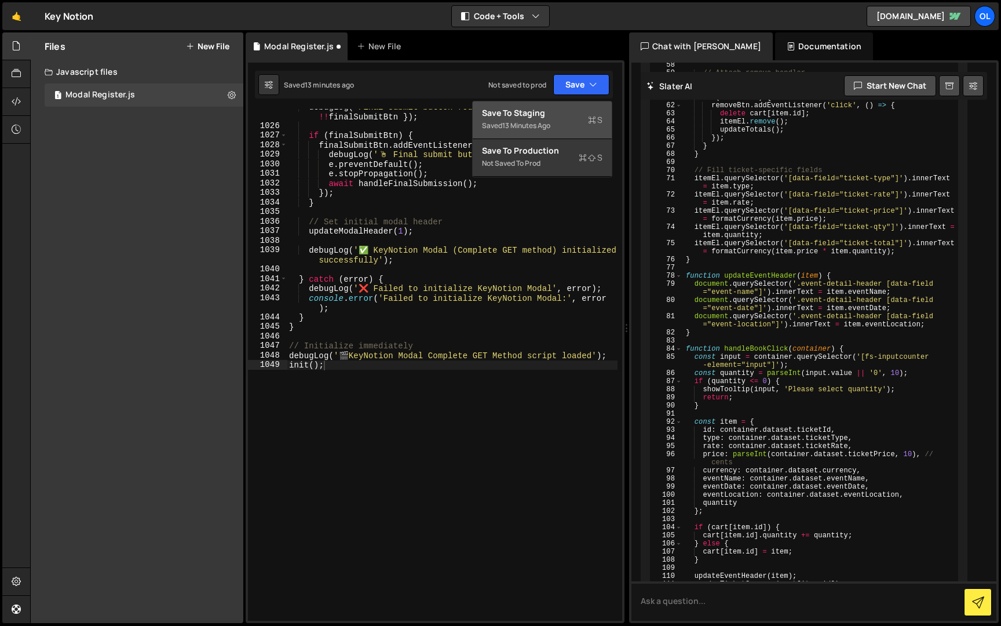
click at [581, 103] on button "Save to Staging S Saved 13 minutes ago" at bounding box center [542, 120] width 139 height 38
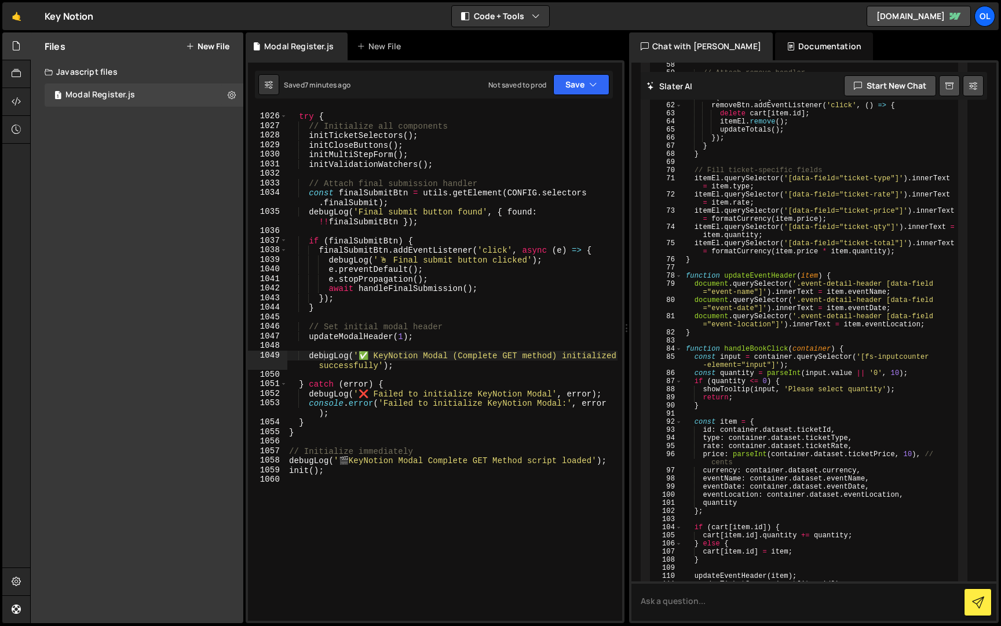
click at [388, 276] on div "try { // Initialize all components initTicketSelectors ( ) ; initCloseButtons (…" at bounding box center [452, 367] width 331 height 531
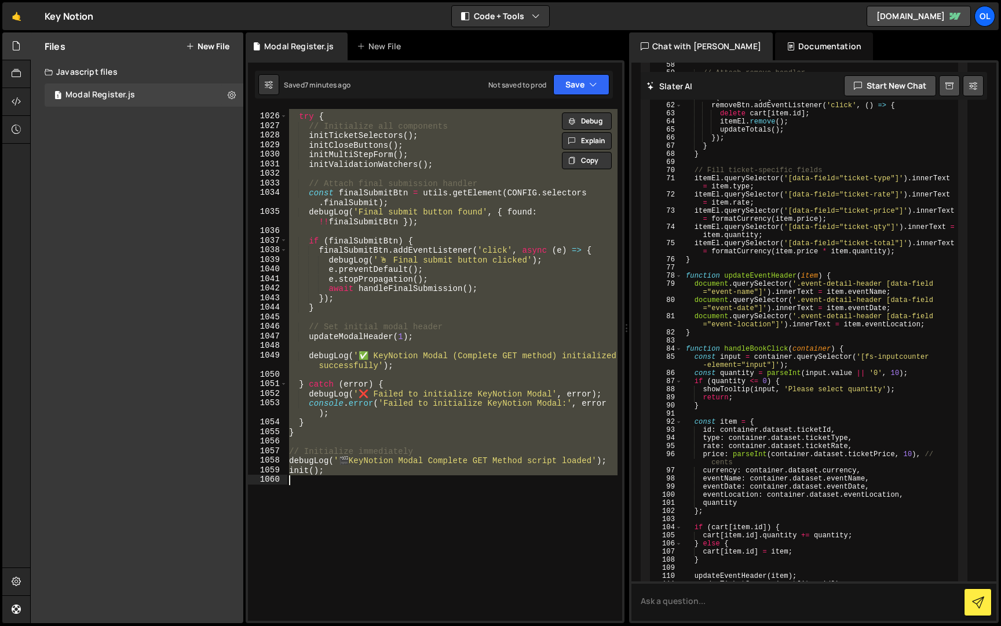
paste textarea
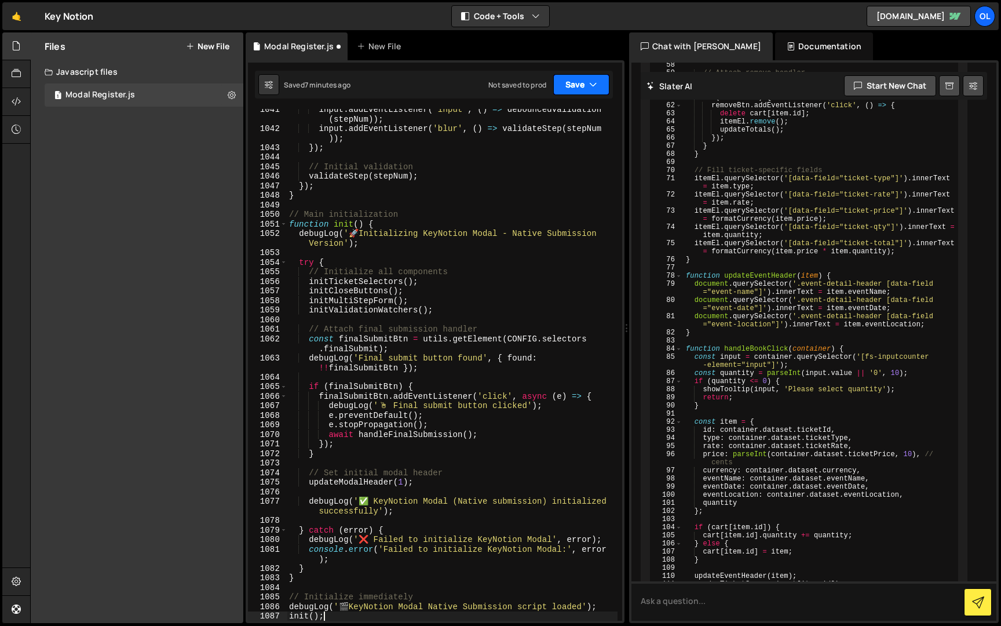
click at [593, 79] on icon "button" at bounding box center [593, 85] width 8 height 12
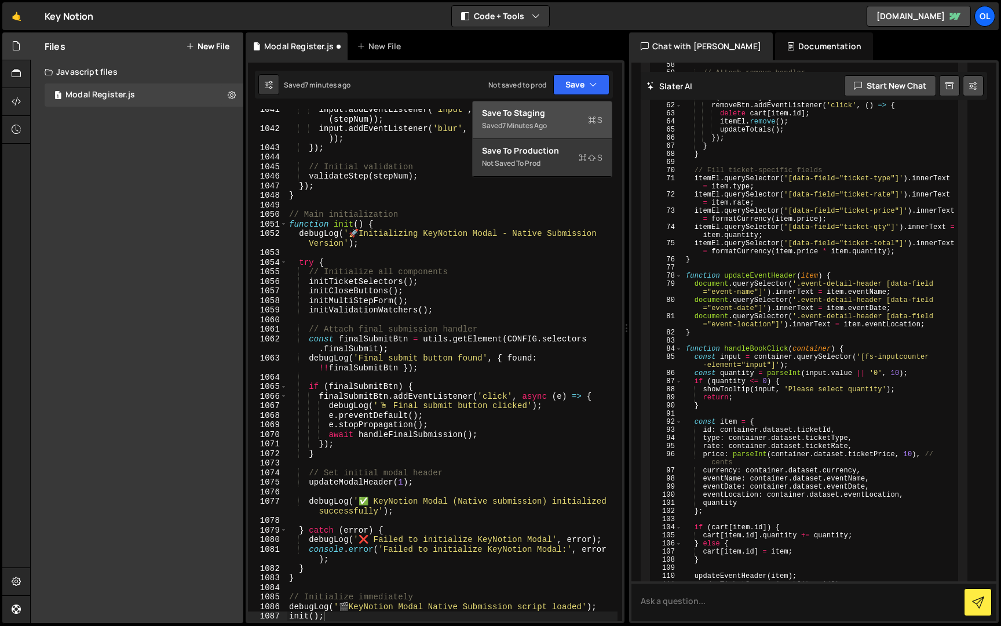
click at [555, 111] on div "Save to Staging S" at bounding box center [542, 113] width 121 height 12
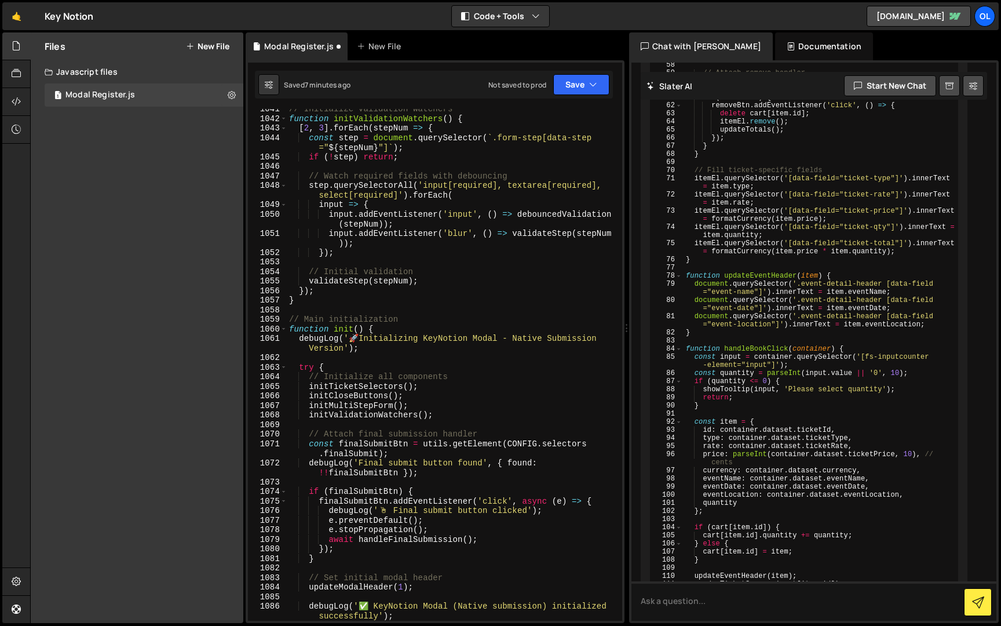
scroll to position [10959, 0]
click at [293, 292] on div "// Initialize validation watchers function initValidationWatchers ( ) { [ 2 , 3…" at bounding box center [452, 369] width 331 height 531
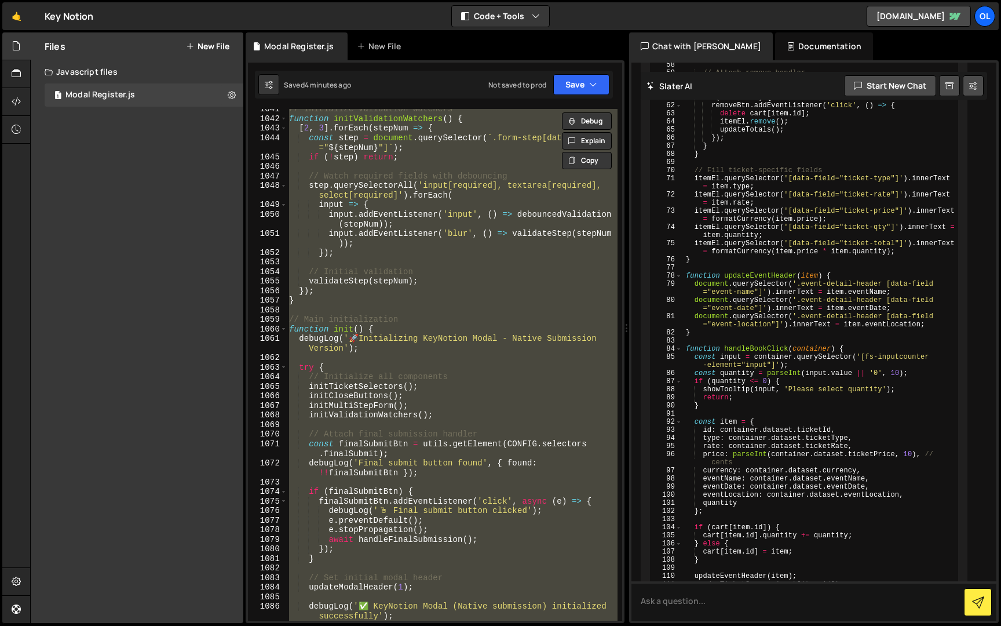
paste textarea
type textarea "init();"
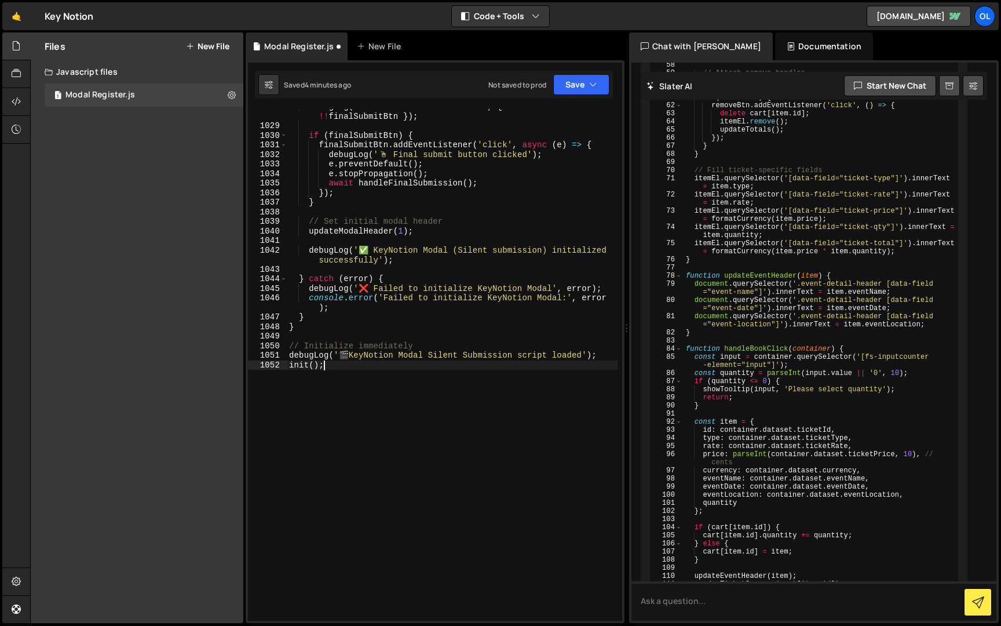
scroll to position [10904, 0]
click at [571, 96] on div "Saved 4 minutes ago Not saved to prod Upgrade to Edit Save Save to Staging S Sa…" at bounding box center [434, 85] width 358 height 28
click at [574, 93] on button "Save" at bounding box center [581, 84] width 56 height 21
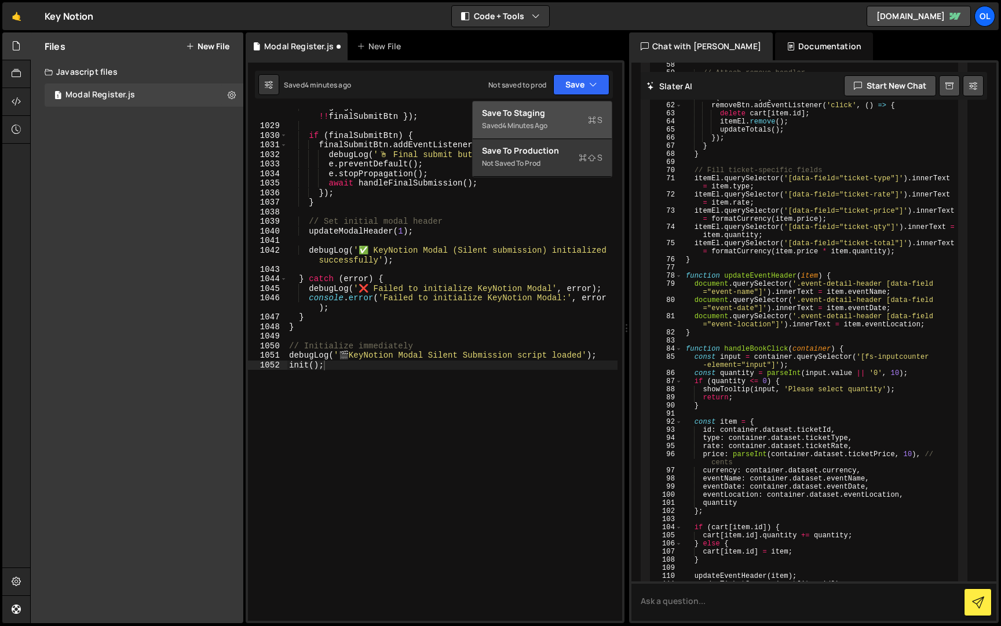
click at [567, 116] on div "Save to Staging S" at bounding box center [542, 113] width 121 height 12
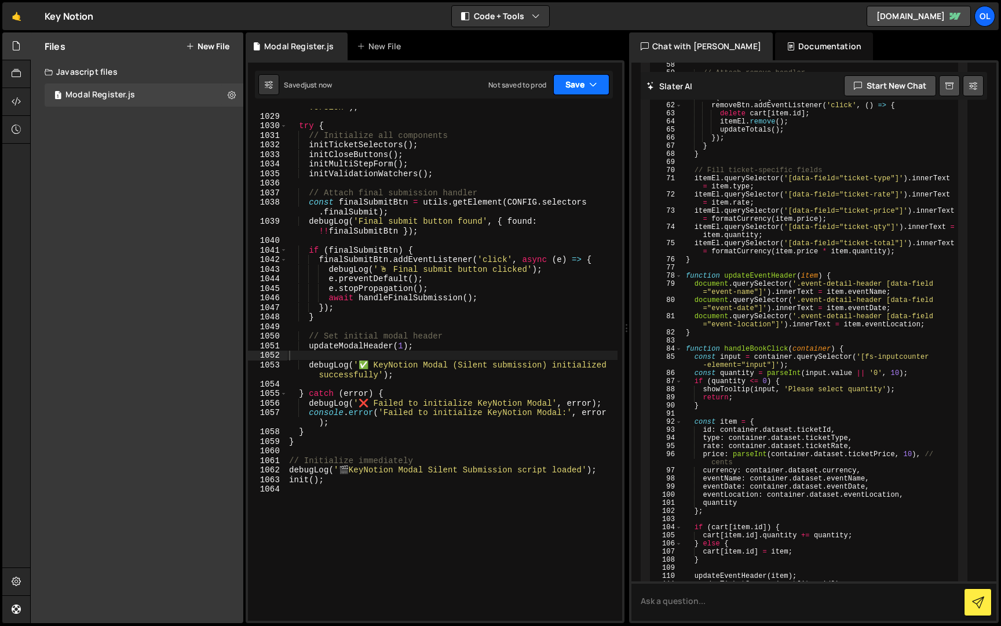
click at [581, 90] on button "Save" at bounding box center [581, 84] width 56 height 21
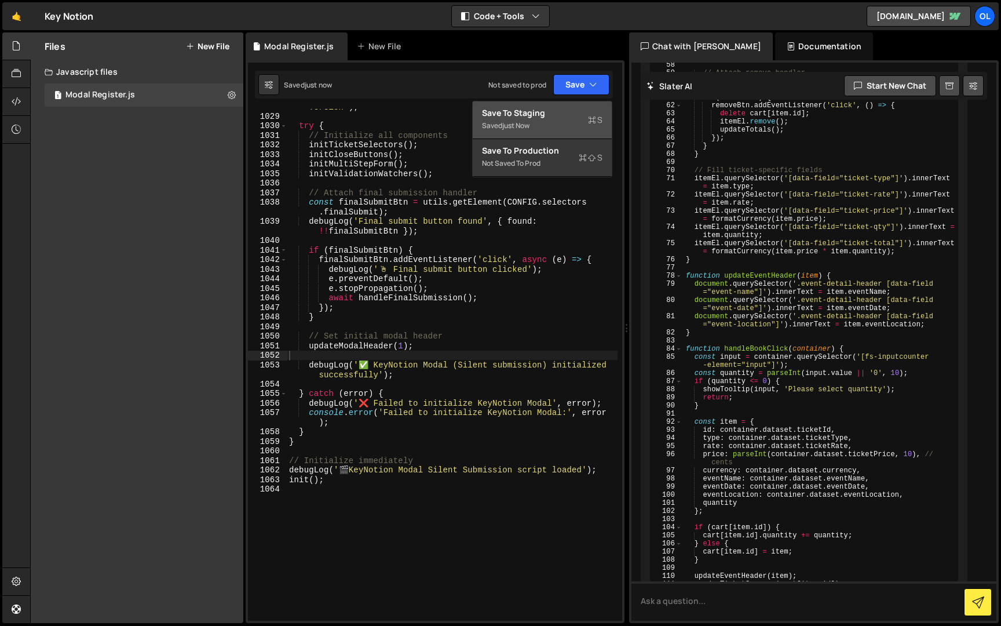
click at [567, 108] on div "Save to Staging S" at bounding box center [542, 113] width 121 height 12
